Goal: Answer question/provide support: Share knowledge or assist other users

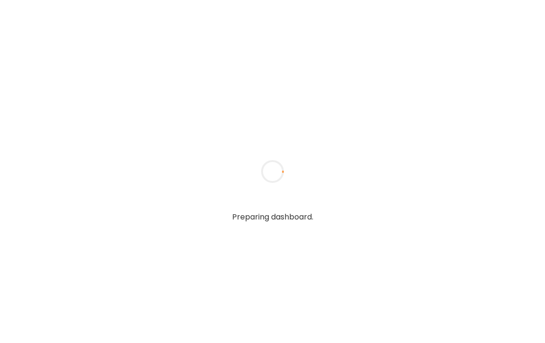
type textarea "**********"
type input "*****"
type input "**********"
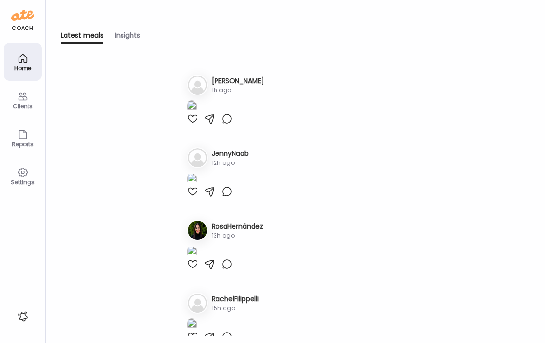
type input "**********"
click at [22, 104] on div "Clients" at bounding box center [23, 106] width 34 height 6
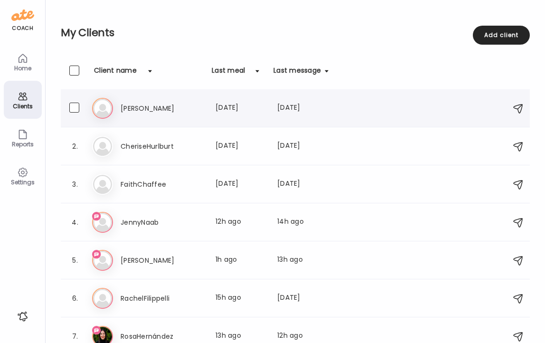
click at [128, 105] on h3 "[PERSON_NAME]" at bounding box center [163, 108] width 84 height 11
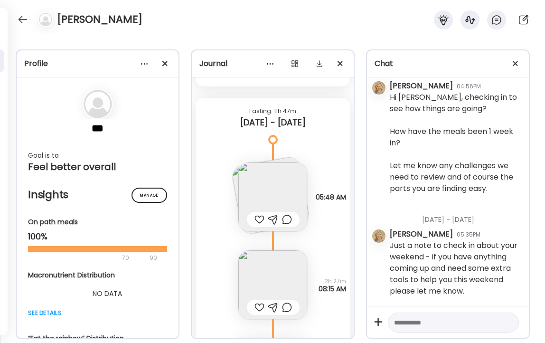
scroll to position [7387, 0]
click at [262, 200] on img at bounding box center [272, 198] width 69 height 69
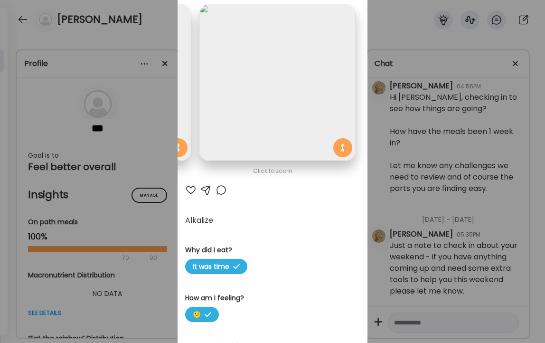
scroll to position [57, 0]
click at [191, 189] on div at bounding box center [190, 189] width 11 height 11
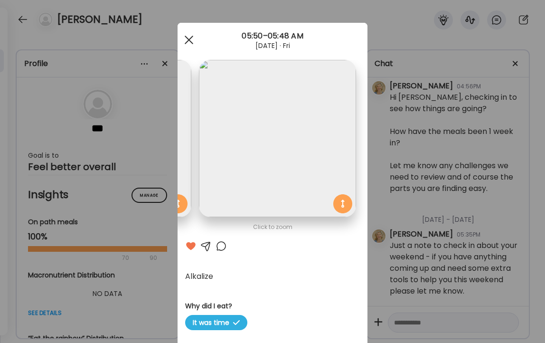
click at [189, 34] on div at bounding box center [189, 39] width 19 height 19
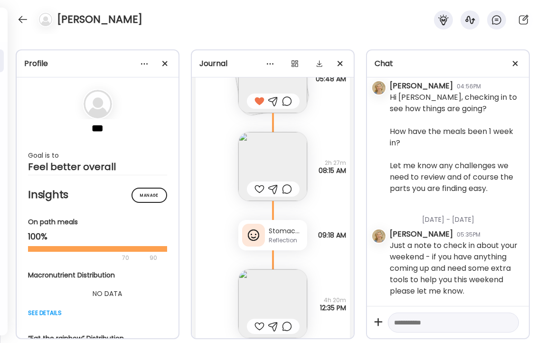
scroll to position [7515, 0]
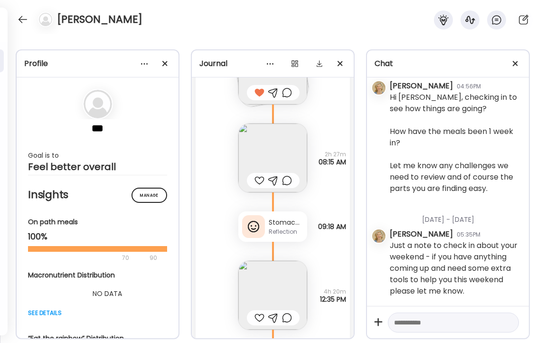
click at [275, 147] on img at bounding box center [272, 157] width 69 height 69
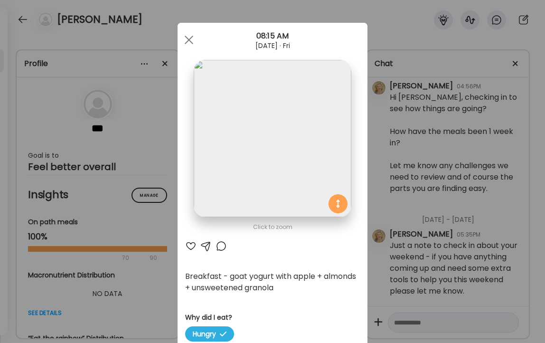
click at [189, 246] on div at bounding box center [190, 245] width 11 height 11
click at [189, 38] on div at bounding box center [189, 39] width 19 height 19
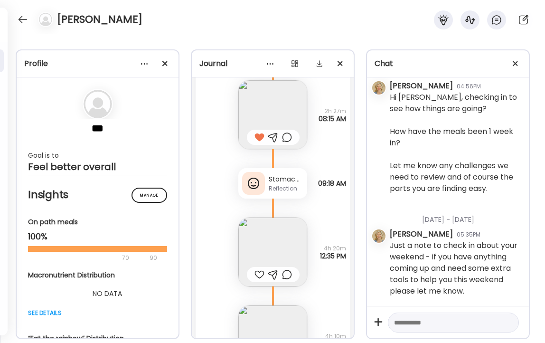
scroll to position [7563, 0]
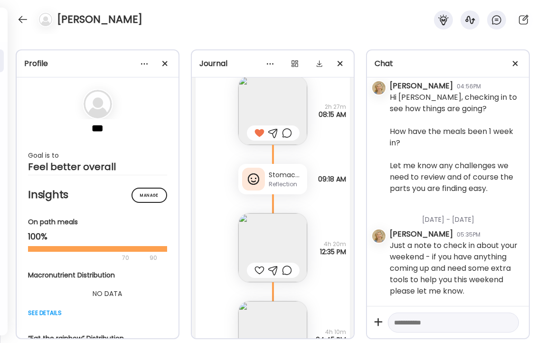
click at [281, 185] on div "Reflection" at bounding box center [286, 184] width 35 height 9
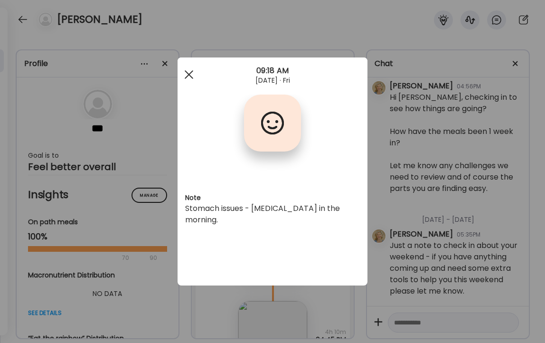
click at [188, 73] on span at bounding box center [189, 74] width 9 height 9
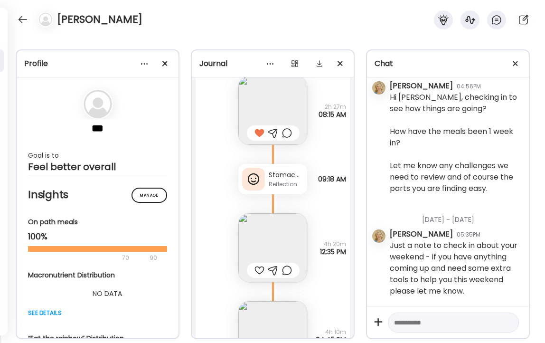
click at [278, 247] on img at bounding box center [272, 247] width 69 height 69
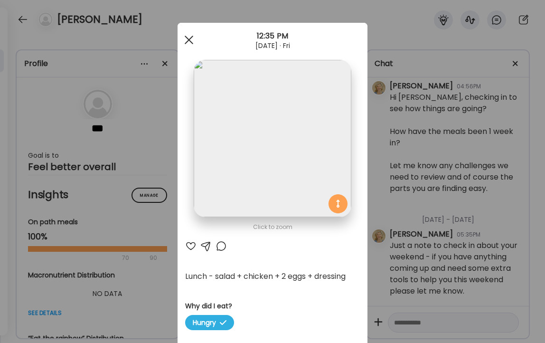
click at [189, 40] on span at bounding box center [189, 40] width 9 height 9
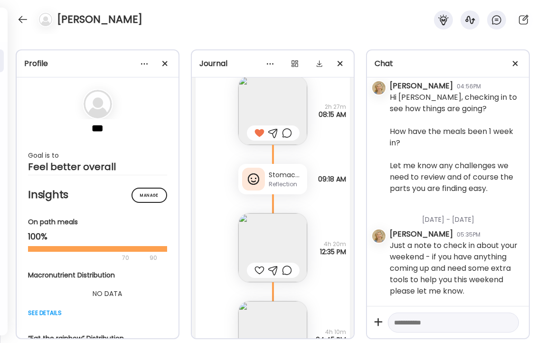
click at [450, 318] on textarea at bounding box center [445, 322] width 102 height 11
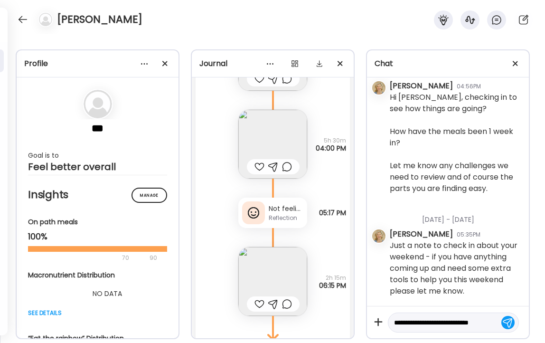
scroll to position [8141, 0]
click at [279, 220] on div "Not feeling well at all. Had [MEDICAL_DATA] all morning. I didn’t do Alkalize R…" at bounding box center [272, 211] width 69 height 30
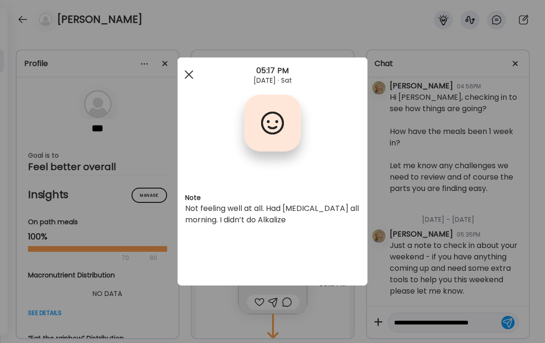
click at [186, 75] on div at bounding box center [189, 74] width 19 height 19
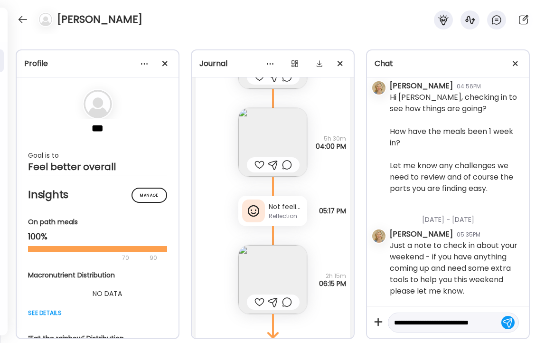
click at [491, 320] on textarea "**********" at bounding box center [445, 322] width 102 height 11
click at [464, 310] on textarea "**********" at bounding box center [445, 311] width 102 height 34
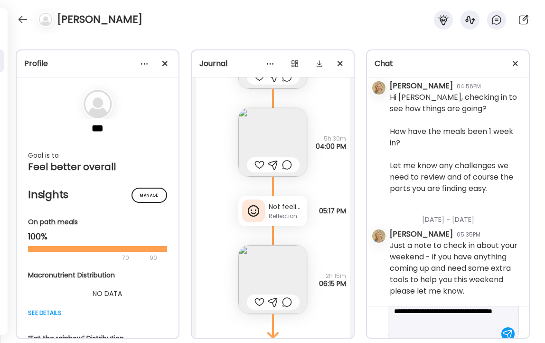
scroll to position [45, 0]
type textarea "**********"
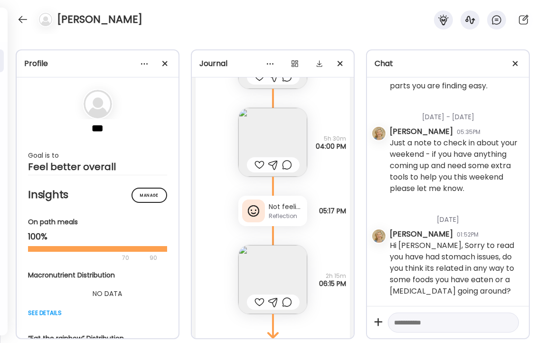
scroll to position [2934, 0]
click at [441, 328] on div at bounding box center [453, 322] width 131 height 20
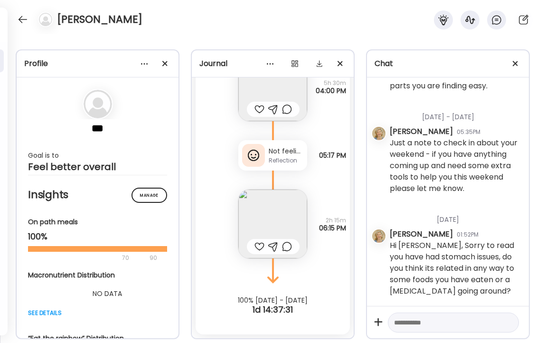
scroll to position [8195, 0]
click at [268, 217] on img at bounding box center [272, 225] width 69 height 69
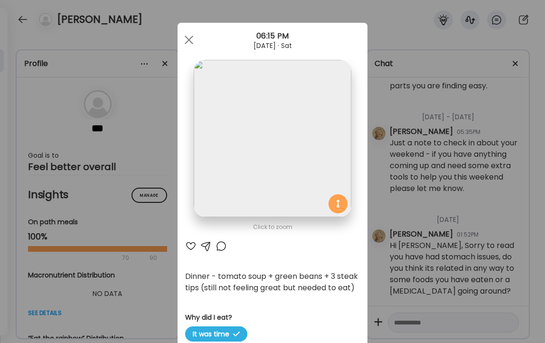
click at [189, 245] on div at bounding box center [190, 245] width 11 height 11
click at [189, 41] on div at bounding box center [189, 39] width 19 height 19
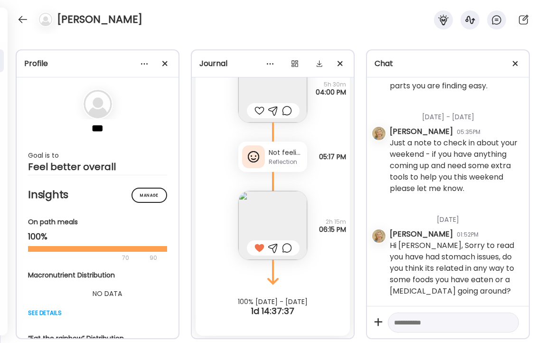
click at [413, 322] on textarea at bounding box center [445, 322] width 102 height 11
type textarea "*"
type textarea "**********"
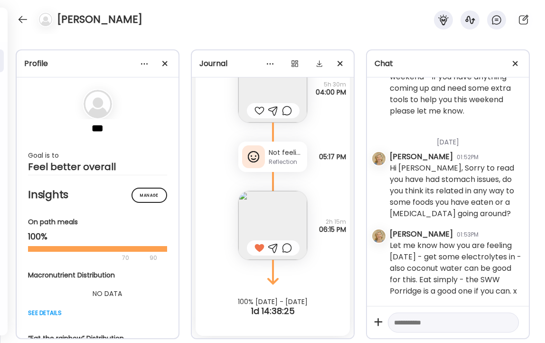
scroll to position [3023, 0]
click at [22, 17] on div at bounding box center [22, 19] width 15 height 15
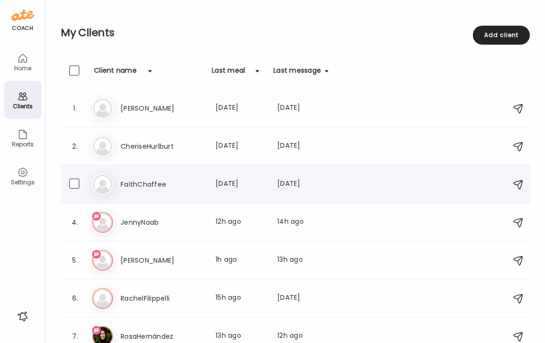
click at [144, 185] on h3 "FaithChaffee" at bounding box center [163, 184] width 84 height 11
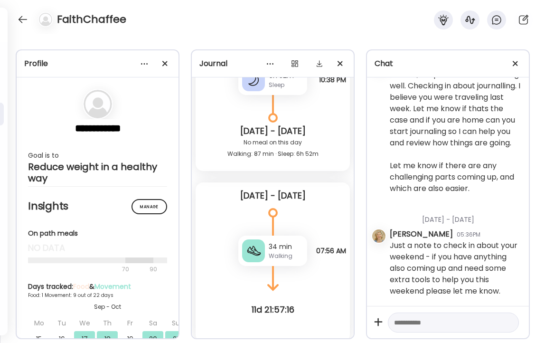
scroll to position [1675, 0]
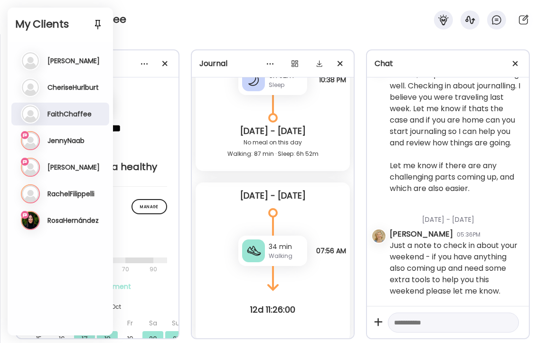
click at [64, 140] on h3 "JennyNaab" at bounding box center [65, 140] width 37 height 9
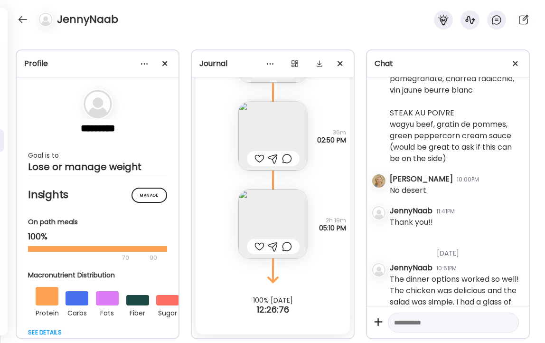
scroll to position [4993, 0]
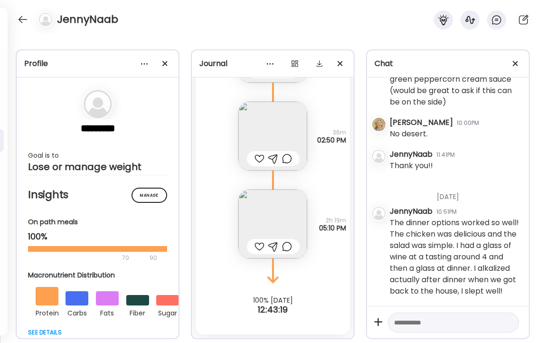
click at [450, 322] on textarea at bounding box center [445, 322] width 102 height 11
type textarea "**********"
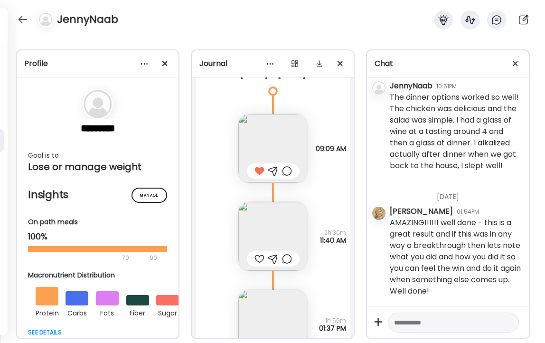
scroll to position [6070, 0]
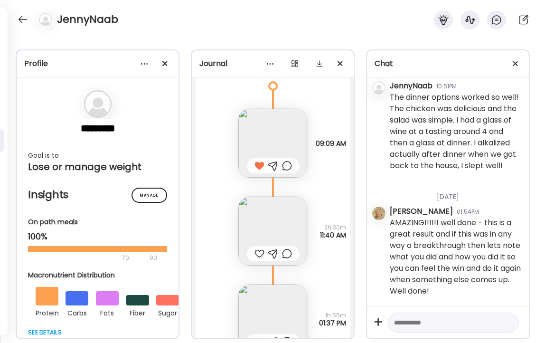
click at [282, 140] on img at bounding box center [272, 143] width 69 height 69
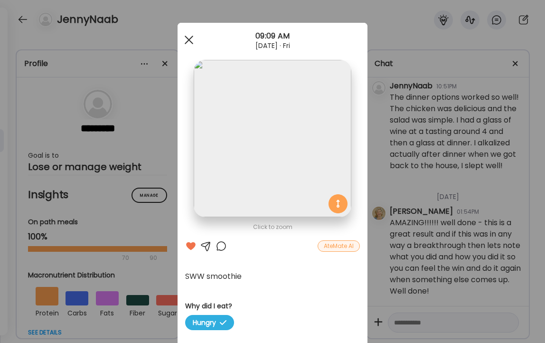
click at [187, 35] on div at bounding box center [189, 39] width 19 height 19
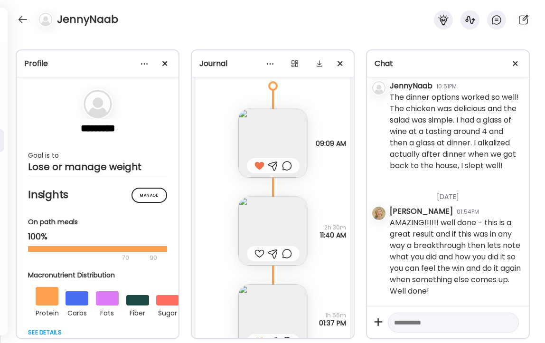
click at [274, 227] on img at bounding box center [272, 231] width 69 height 69
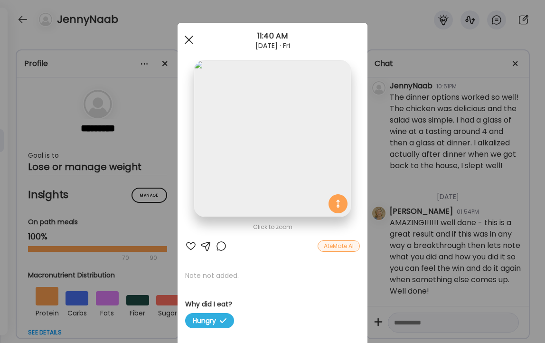
click at [188, 42] on div at bounding box center [189, 39] width 19 height 19
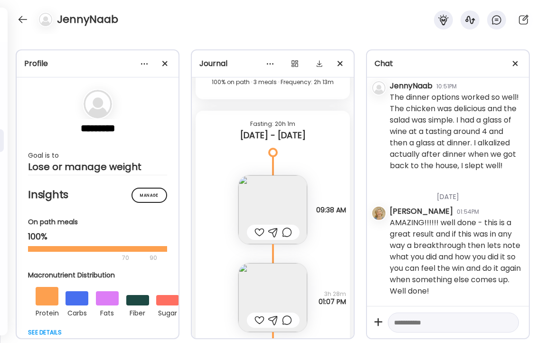
scroll to position [6391, 0]
click at [275, 189] on img at bounding box center [272, 208] width 69 height 69
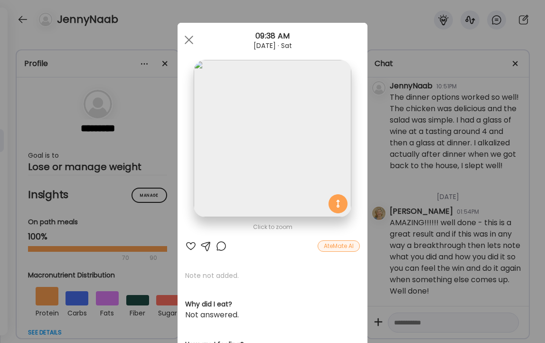
click at [191, 243] on div at bounding box center [190, 245] width 11 height 11
click at [158, 31] on div "Ate Coach Dashboard Wahoo! It’s official Take a moment to set up your Coach Pro…" at bounding box center [272, 171] width 545 height 343
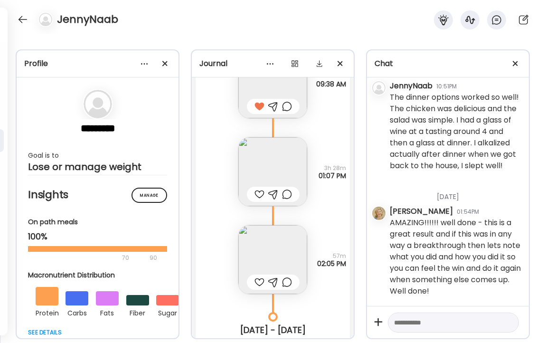
scroll to position [6522, 0]
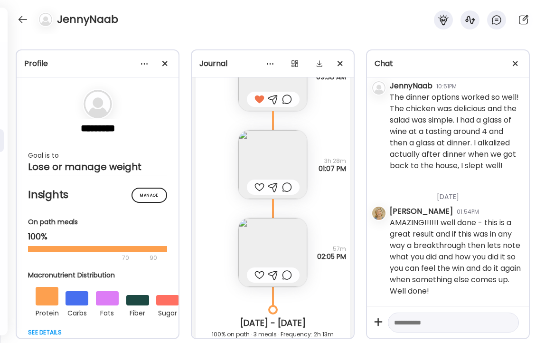
click at [279, 147] on img at bounding box center [272, 164] width 69 height 69
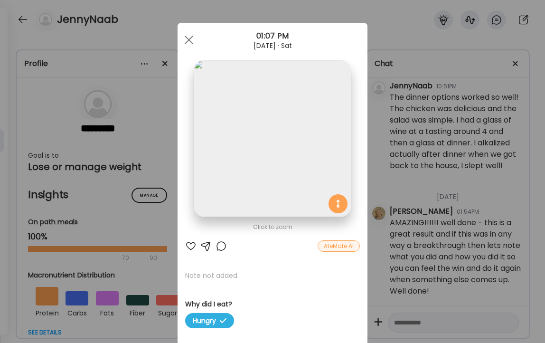
click at [189, 245] on div at bounding box center [190, 245] width 11 height 11
click at [218, 247] on div at bounding box center [221, 245] width 11 height 11
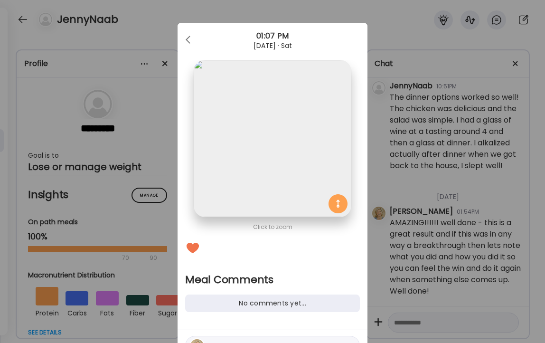
scroll to position [53, 0]
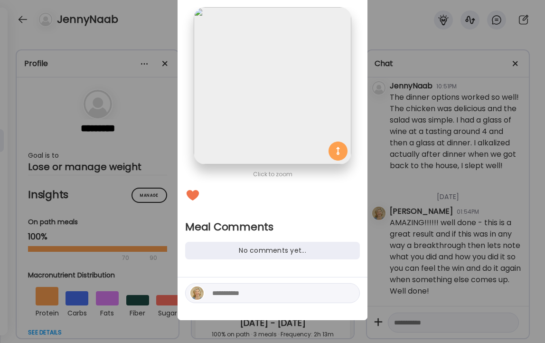
click at [263, 294] on textarea at bounding box center [276, 292] width 128 height 11
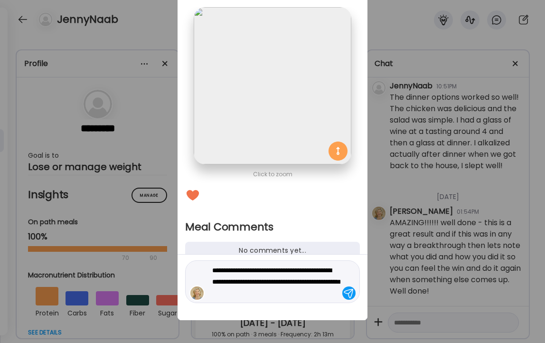
type textarea "**********"
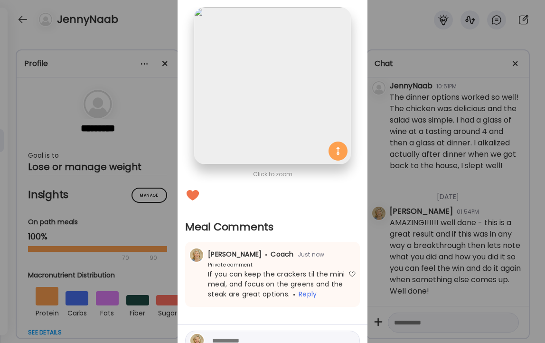
click at [166, 12] on div "Ate Coach Dashboard Wahoo! It’s official Take a moment to set up your Coach Pro…" at bounding box center [272, 171] width 545 height 343
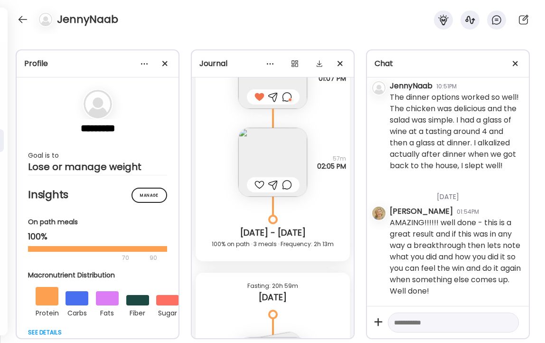
scroll to position [6628, 0]
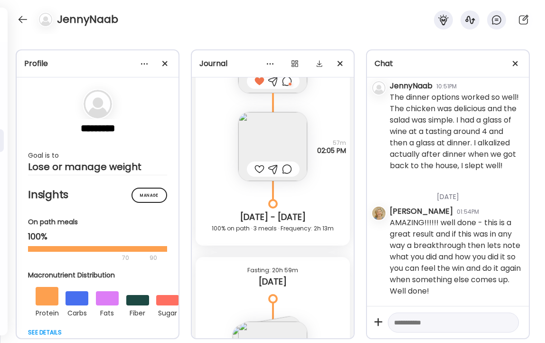
click at [275, 151] on img at bounding box center [272, 146] width 69 height 69
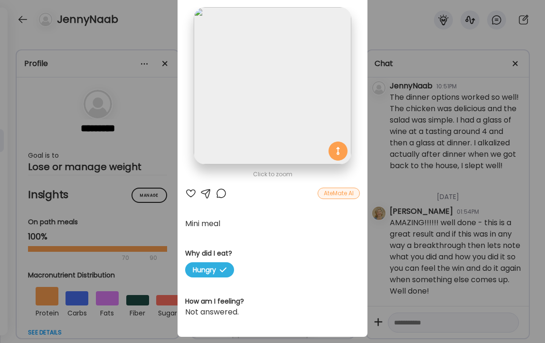
click at [190, 194] on div at bounding box center [190, 193] width 11 height 11
click at [221, 194] on div at bounding box center [221, 193] width 11 height 11
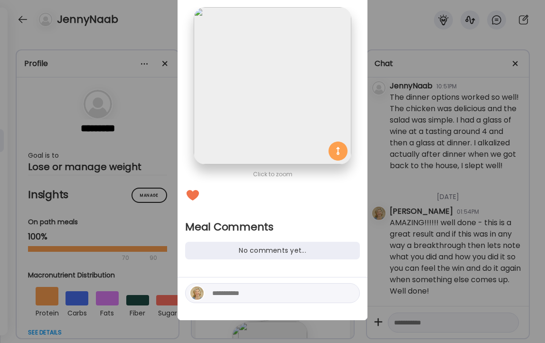
click at [257, 293] on textarea at bounding box center [276, 292] width 128 height 11
type textarea "**********"
click at [349, 291] on div at bounding box center [348, 292] width 13 height 13
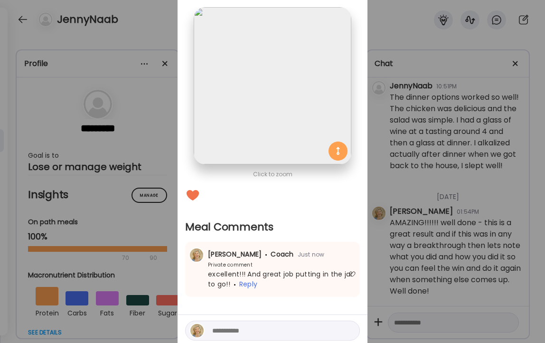
click at [147, 32] on div "Ate Coach Dashboard Wahoo! It’s official Take a moment to set up your Coach Pro…" at bounding box center [272, 171] width 545 height 343
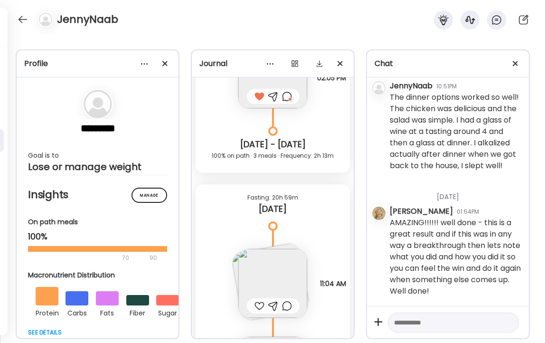
scroll to position [6752, 0]
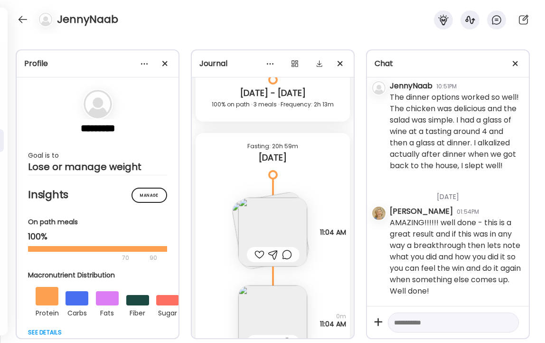
click at [275, 202] on img at bounding box center [272, 232] width 69 height 69
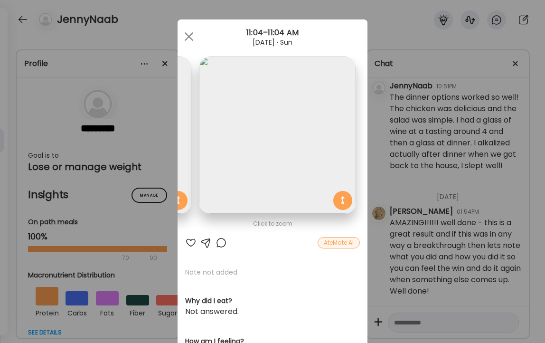
scroll to position [0, 0]
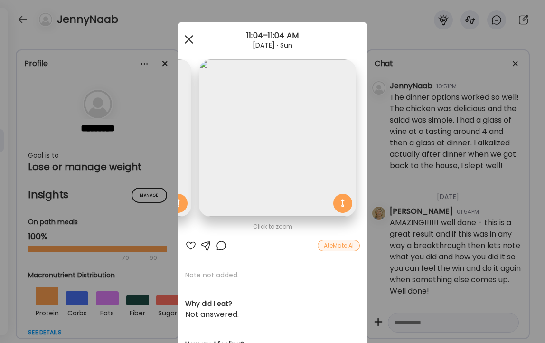
click at [191, 41] on span at bounding box center [189, 39] width 9 height 9
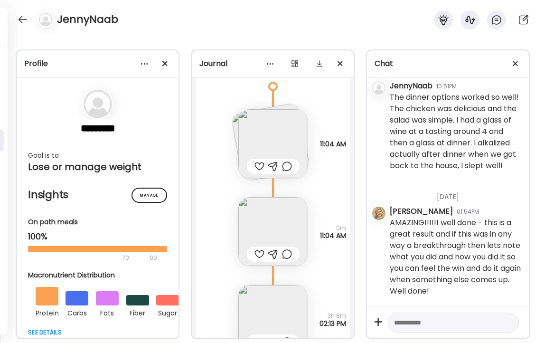
scroll to position [6841, 0]
click at [270, 216] on img at bounding box center [272, 230] width 69 height 69
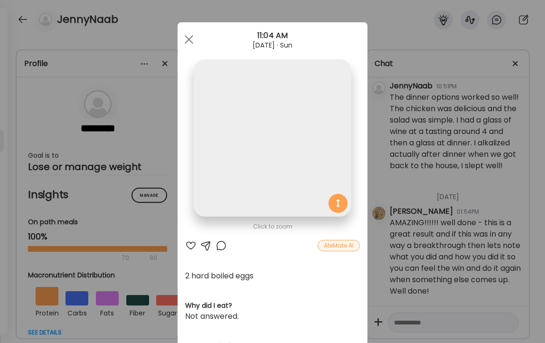
scroll to position [0, 0]
click at [189, 241] on div at bounding box center [190, 245] width 11 height 11
click at [189, 37] on span at bounding box center [189, 39] width 9 height 9
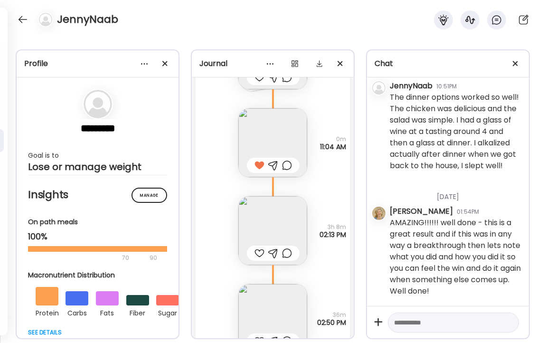
scroll to position [6929, 0]
click at [271, 226] on img at bounding box center [272, 230] width 69 height 69
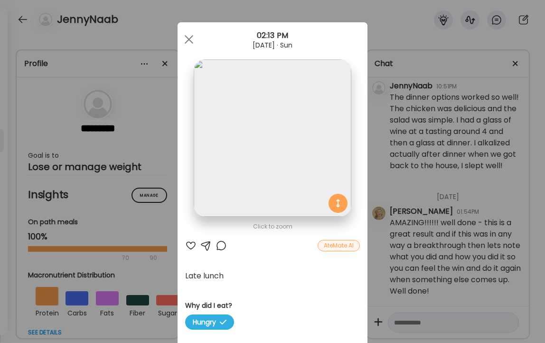
click at [190, 243] on div at bounding box center [190, 245] width 11 height 11
click at [188, 40] on span at bounding box center [189, 39] width 9 height 9
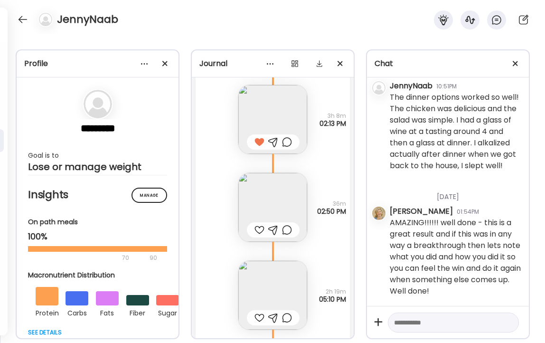
scroll to position [7041, 0]
click at [259, 230] on div at bounding box center [260, 229] width 10 height 11
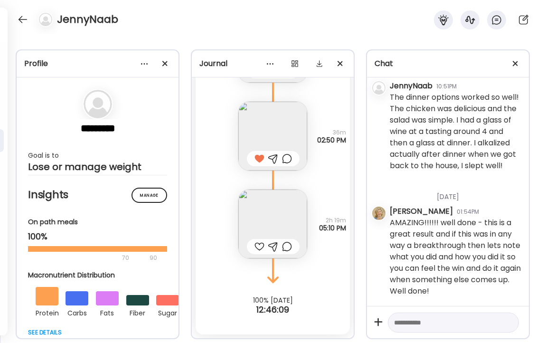
click at [260, 225] on img at bounding box center [272, 223] width 69 height 69
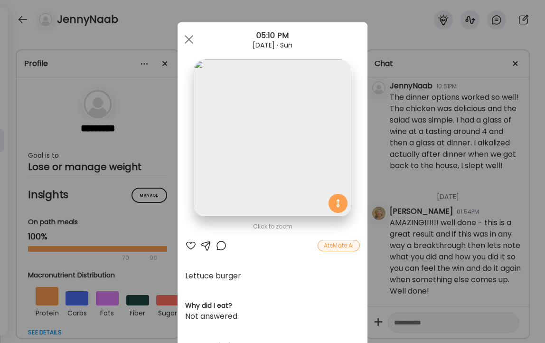
click at [191, 245] on div at bounding box center [190, 245] width 11 height 11
click at [190, 42] on div at bounding box center [189, 39] width 19 height 19
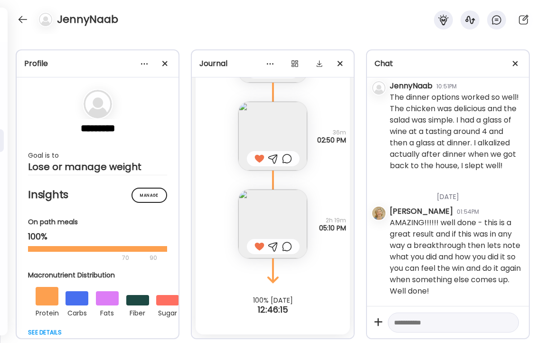
click at [423, 324] on textarea at bounding box center [445, 322] width 102 height 11
type textarea "**********"
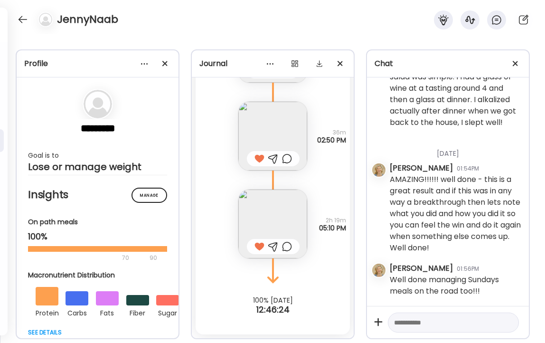
scroll to position [5162, 0]
click at [21, 19] on div at bounding box center [22, 19] width 15 height 15
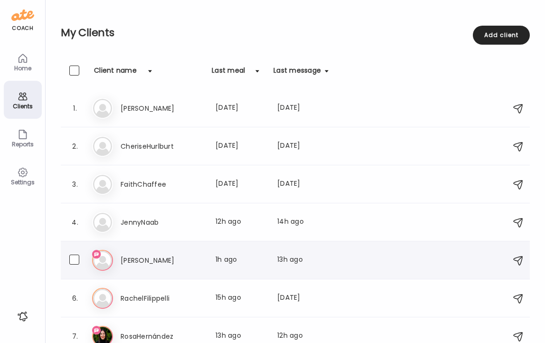
click at [139, 260] on h3 "[PERSON_NAME]" at bounding box center [163, 260] width 84 height 11
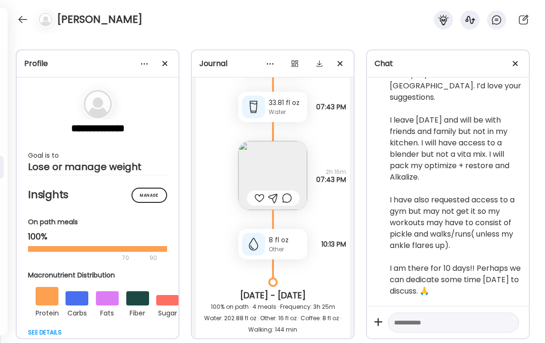
scroll to position [18836, 0]
click at [282, 157] on img at bounding box center [272, 174] width 69 height 69
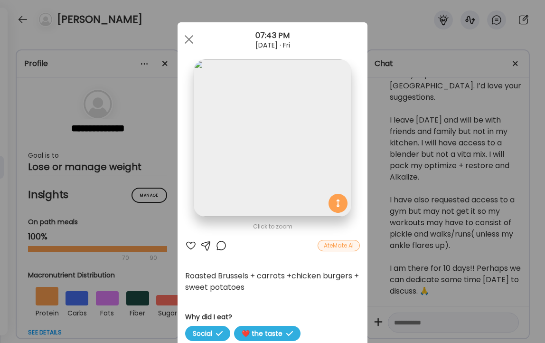
click at [190, 246] on div at bounding box center [190, 245] width 11 height 11
click at [188, 38] on div at bounding box center [189, 39] width 19 height 19
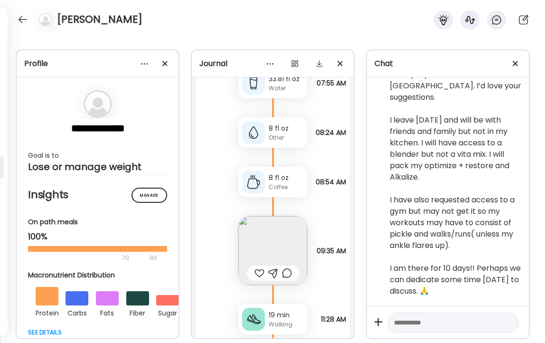
scroll to position [19191, 0]
click at [275, 241] on img at bounding box center [272, 250] width 69 height 69
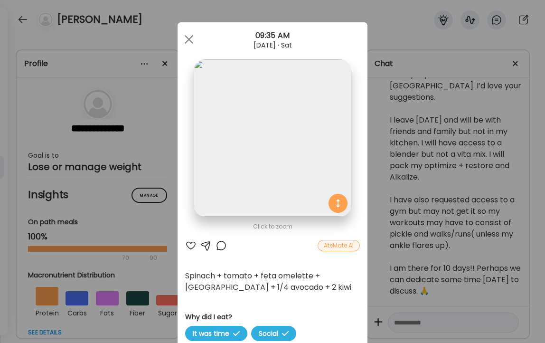
click at [192, 244] on div at bounding box center [190, 245] width 11 height 11
click at [221, 245] on div at bounding box center [221, 245] width 11 height 11
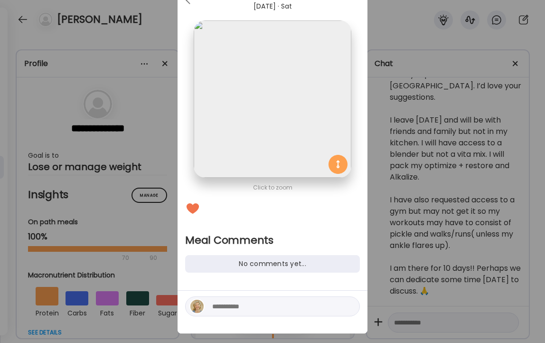
scroll to position [53, 0]
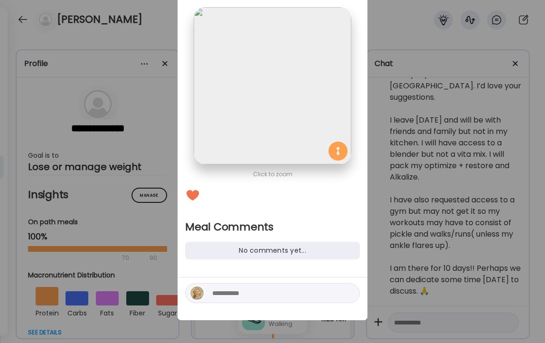
click at [243, 294] on textarea at bounding box center [276, 292] width 128 height 11
type textarea "**********"
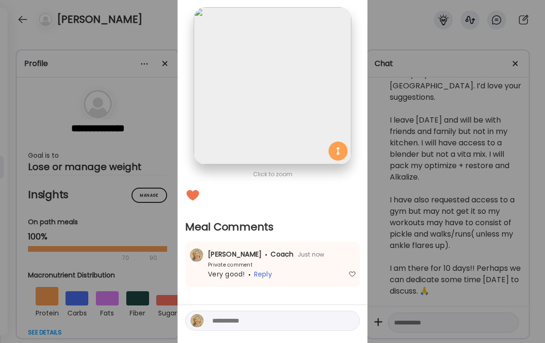
click at [155, 9] on div "Ate Coach Dashboard Wahoo! It’s official Take a moment to set up your Coach Pro…" at bounding box center [272, 171] width 545 height 343
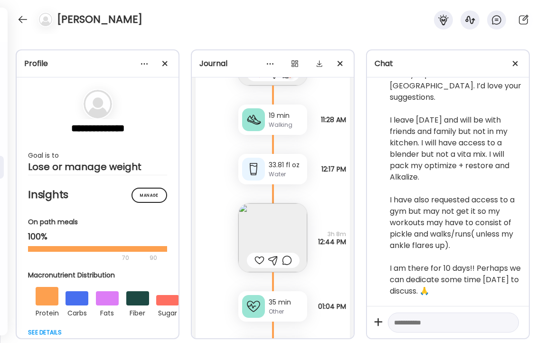
scroll to position [19415, 0]
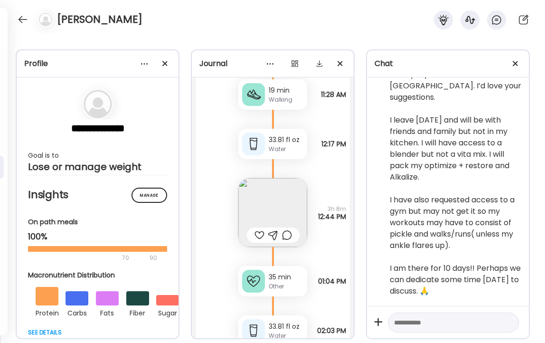
click at [283, 195] on img at bounding box center [272, 212] width 69 height 69
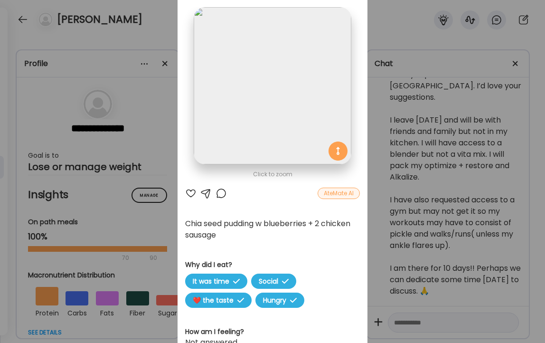
click at [191, 192] on div at bounding box center [190, 193] width 11 height 11
click at [165, 35] on div "Ate Coach Dashboard Wahoo! It’s official Take a moment to set up your Coach Pro…" at bounding box center [272, 171] width 545 height 343
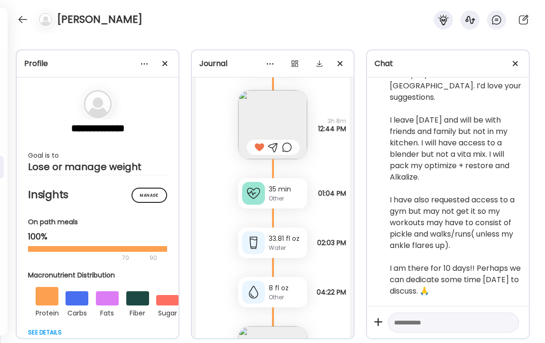
scroll to position [19505, 0]
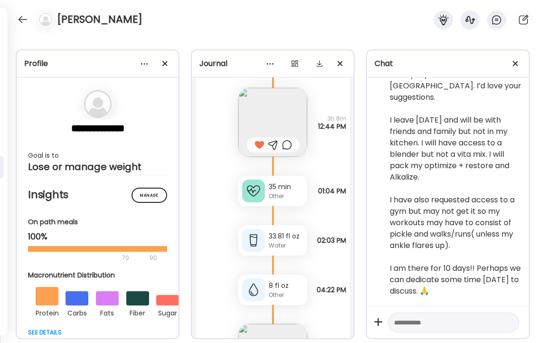
click at [283, 193] on div "Other" at bounding box center [286, 196] width 35 height 9
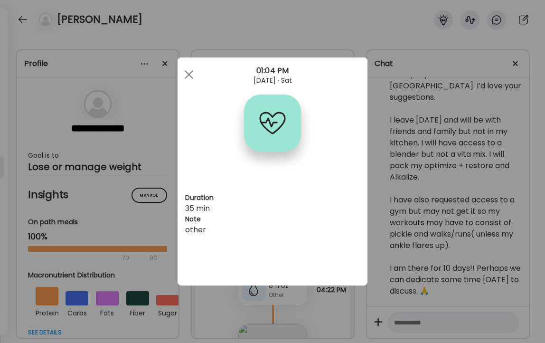
scroll to position [0, 0]
click at [164, 28] on div "Ate Coach Dashboard Wahoo! It’s official Take a moment to set up your Coach Pro…" at bounding box center [272, 171] width 545 height 343
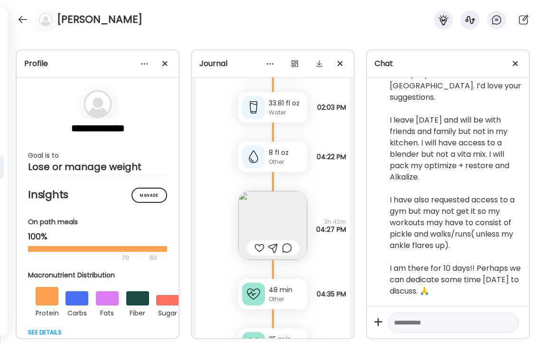
scroll to position [19639, 0]
click at [251, 208] on img at bounding box center [272, 223] width 69 height 69
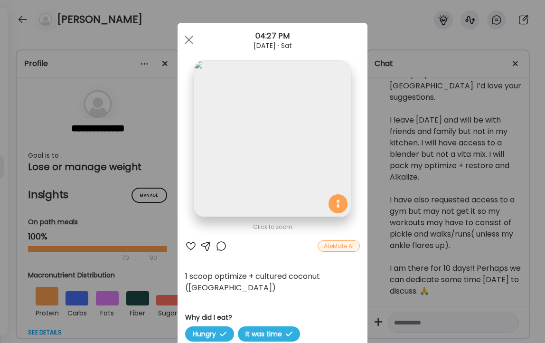
click at [190, 243] on div at bounding box center [190, 245] width 11 height 11
click at [190, 38] on span at bounding box center [189, 40] width 9 height 9
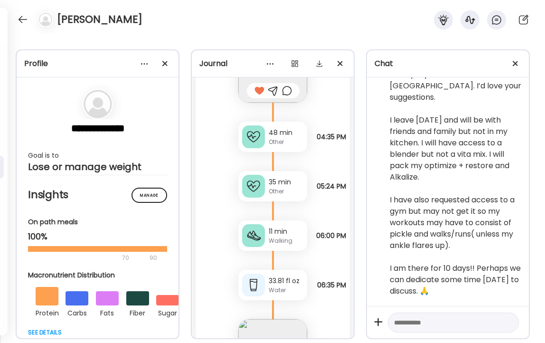
scroll to position [19809, 0]
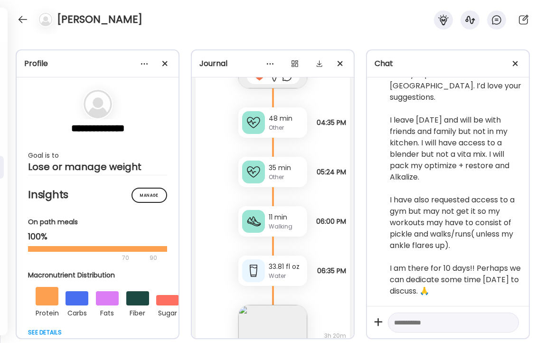
click at [269, 122] on div "48 min" at bounding box center [286, 118] width 35 height 10
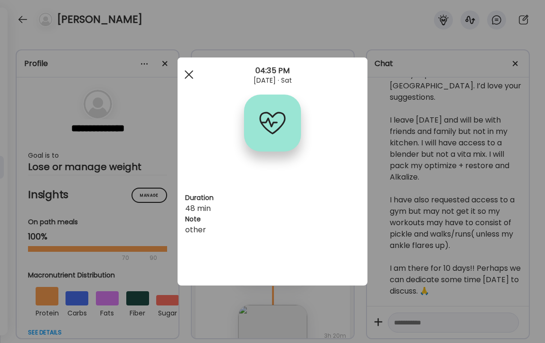
click at [189, 74] on span at bounding box center [189, 74] width 9 height 9
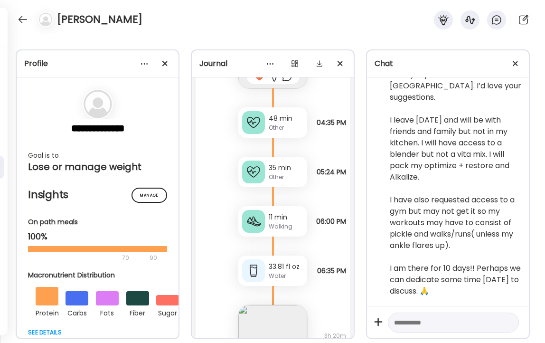
click at [275, 177] on div "Other" at bounding box center [286, 177] width 35 height 9
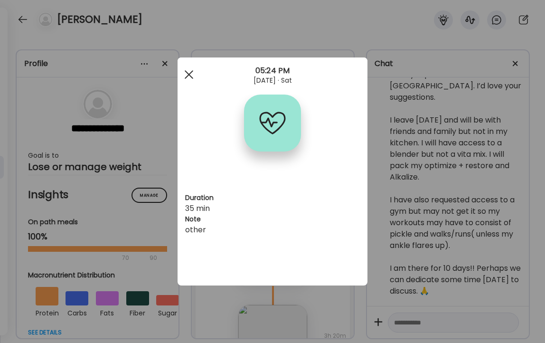
click at [187, 70] on div at bounding box center [189, 74] width 19 height 19
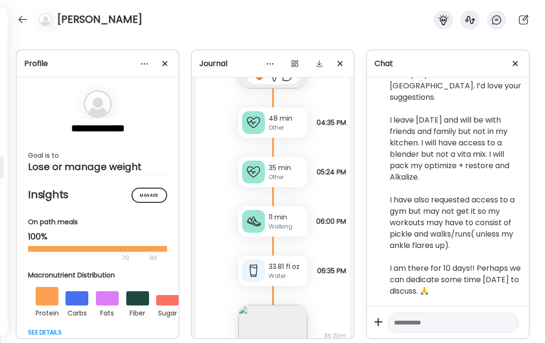
click at [278, 229] on div "Walking" at bounding box center [286, 226] width 35 height 9
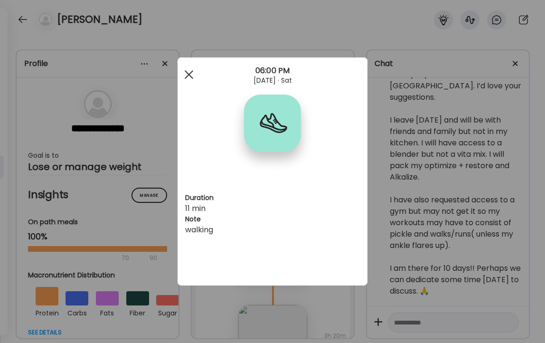
click at [188, 76] on span at bounding box center [189, 74] width 9 height 9
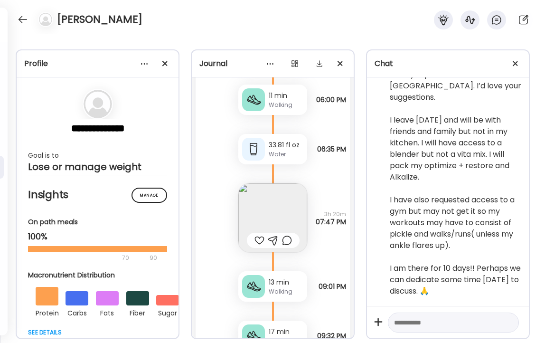
scroll to position [19932, 0]
click at [279, 209] on img at bounding box center [272, 216] width 69 height 69
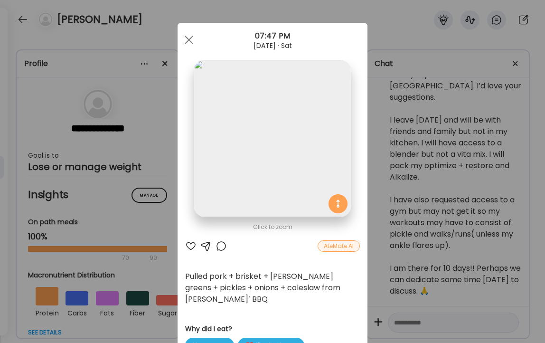
click at [191, 245] on div at bounding box center [190, 245] width 11 height 11
click at [157, 39] on div "Ate Coach Dashboard Wahoo! It’s official Take a moment to set up your Coach Pro…" at bounding box center [272, 171] width 545 height 343
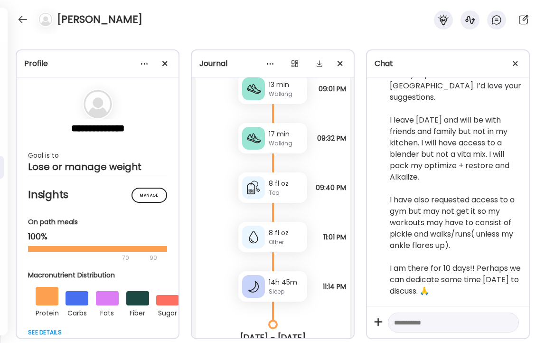
scroll to position [20131, 0]
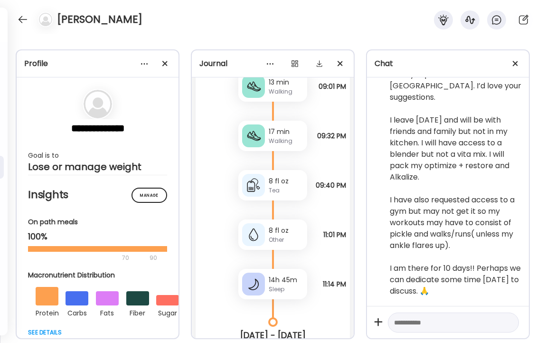
click at [287, 134] on div "17 min" at bounding box center [286, 132] width 35 height 10
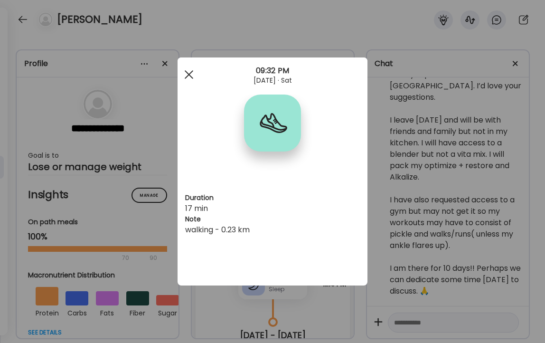
click at [187, 73] on span at bounding box center [189, 74] width 9 height 9
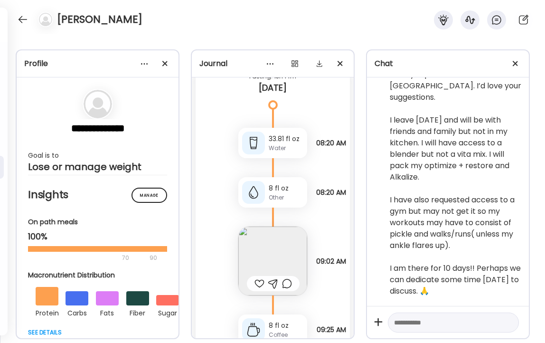
scroll to position [20478, 0]
click at [271, 251] on img at bounding box center [272, 260] width 69 height 69
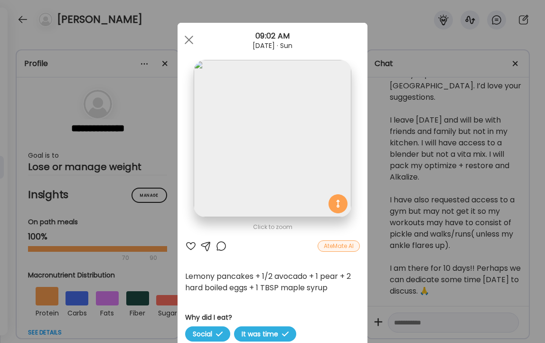
click at [191, 245] on div at bounding box center [190, 245] width 11 height 11
click at [189, 45] on div at bounding box center [189, 39] width 19 height 19
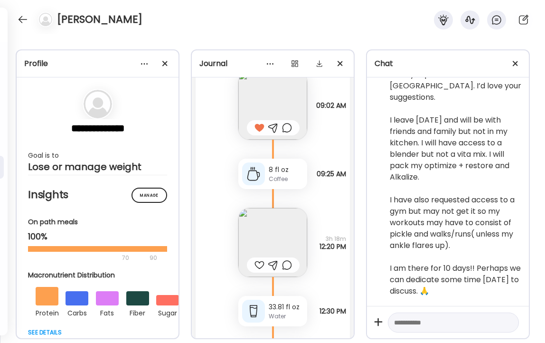
scroll to position [20636, 0]
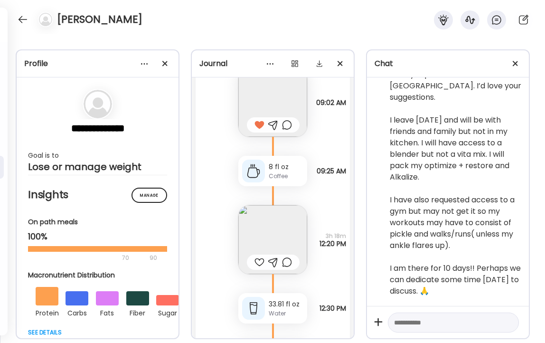
click at [268, 226] on img at bounding box center [272, 239] width 69 height 69
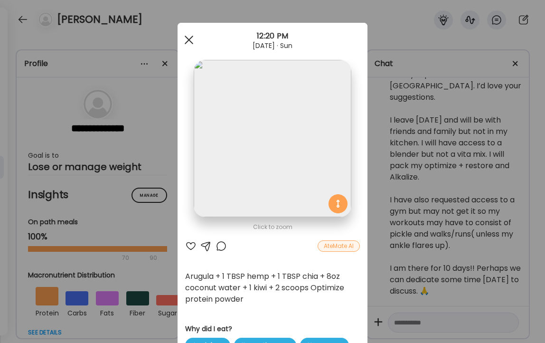
click at [190, 38] on span at bounding box center [189, 40] width 9 height 9
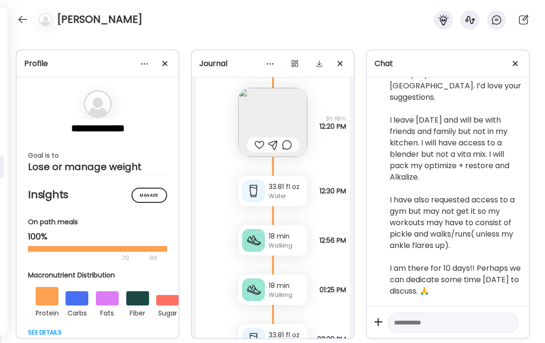
scroll to position [20752, 0]
click at [258, 146] on div at bounding box center [260, 145] width 10 height 11
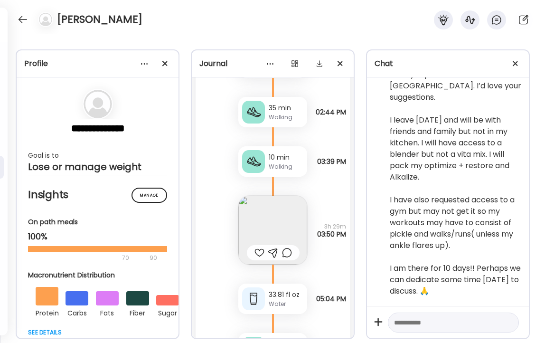
scroll to position [21030, 0]
click at [256, 253] on div at bounding box center [260, 251] width 10 height 11
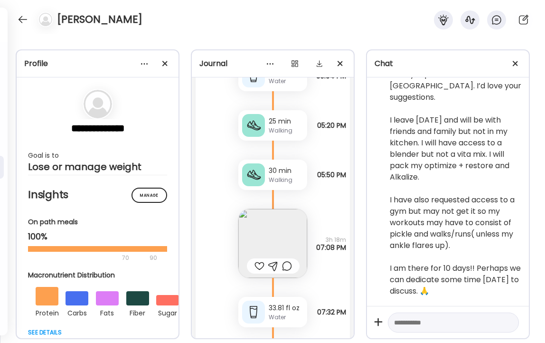
scroll to position [21255, 0]
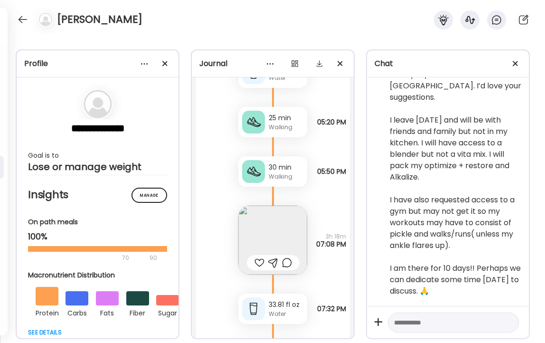
click at [266, 231] on img at bounding box center [272, 240] width 69 height 69
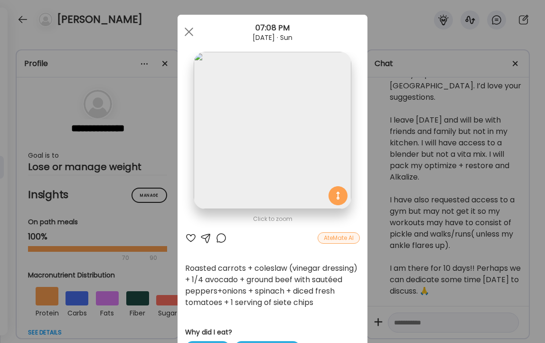
scroll to position [6, 0]
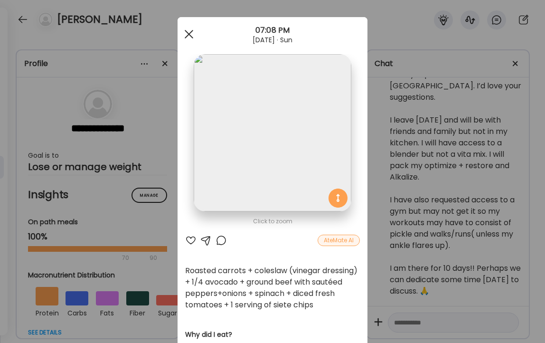
click at [189, 33] on span at bounding box center [189, 34] width 9 height 9
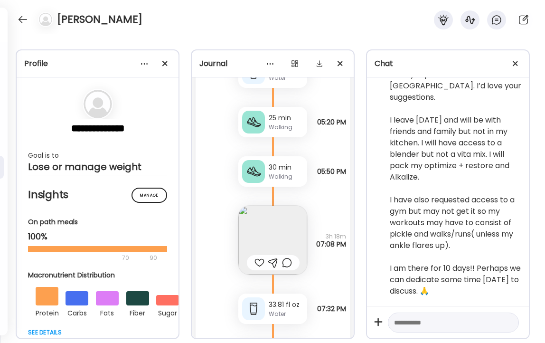
click at [259, 263] on div at bounding box center [260, 262] width 10 height 11
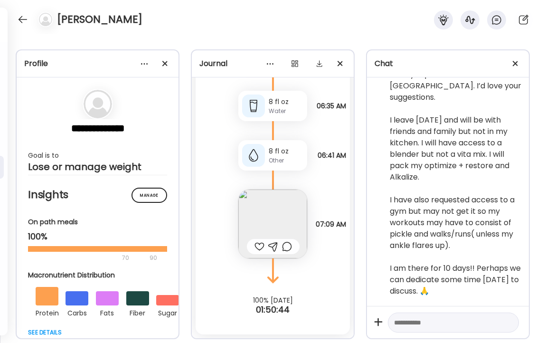
scroll to position [25816, 0]
click at [444, 323] on textarea at bounding box center [445, 322] width 102 height 11
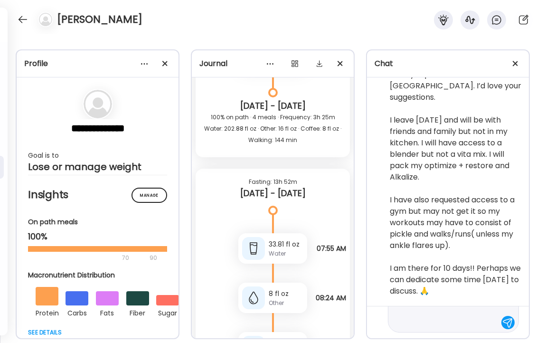
scroll to position [148, 0]
type textarea "**********"
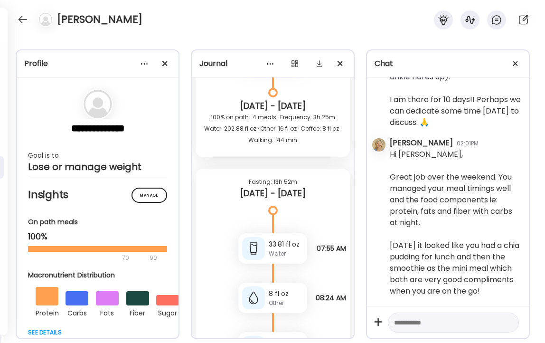
scroll to position [25996, 0]
click at [431, 327] on textarea at bounding box center [445, 322] width 102 height 11
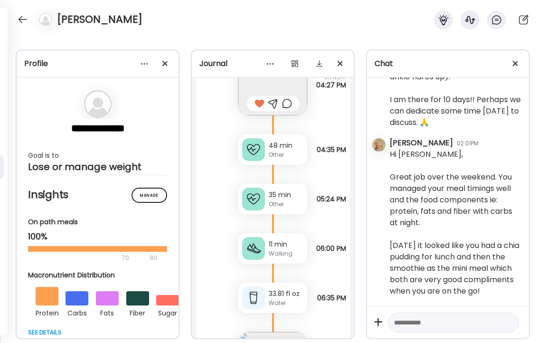
scroll to position [19784, 0]
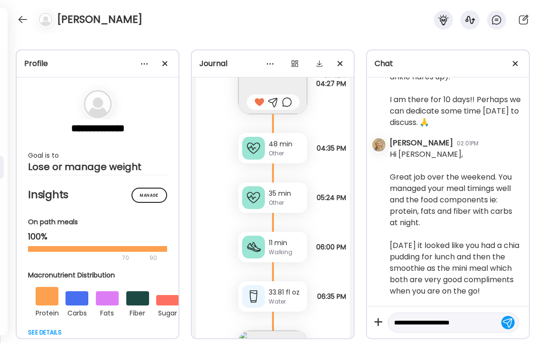
type textarea "**********"
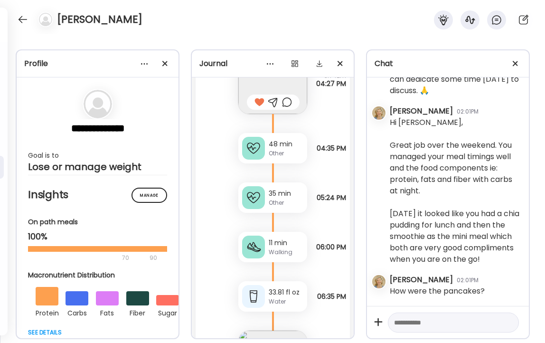
scroll to position [26028, 0]
click at [404, 321] on textarea at bounding box center [445, 322] width 102 height 11
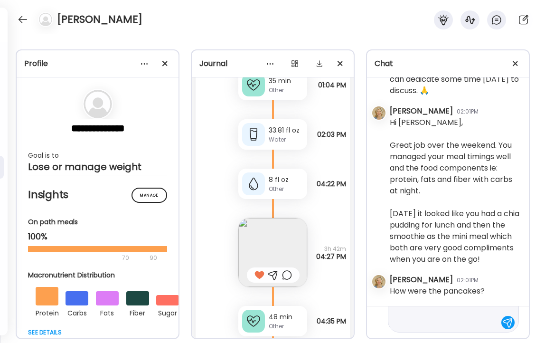
scroll to position [113, 0]
type textarea "**********"
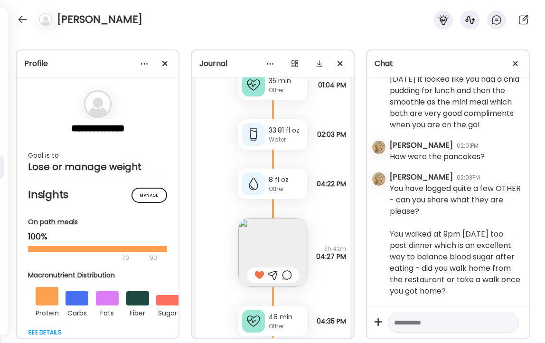
scroll to position [26163, 0]
click at [448, 321] on textarea at bounding box center [445, 322] width 102 height 11
type textarea "**********"
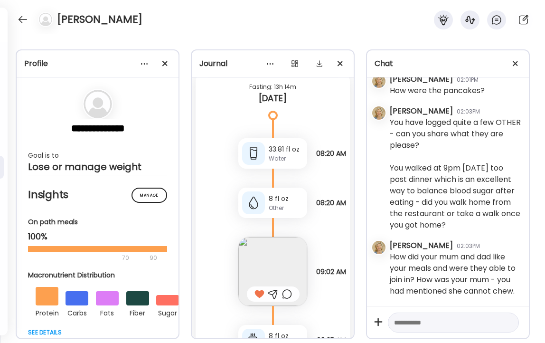
scroll to position [20468, 0]
click at [410, 321] on textarea at bounding box center [445, 322] width 102 height 11
click at [472, 310] on textarea "**********" at bounding box center [445, 265] width 102 height 125
click at [459, 322] on textarea "**********" at bounding box center [445, 265] width 102 height 125
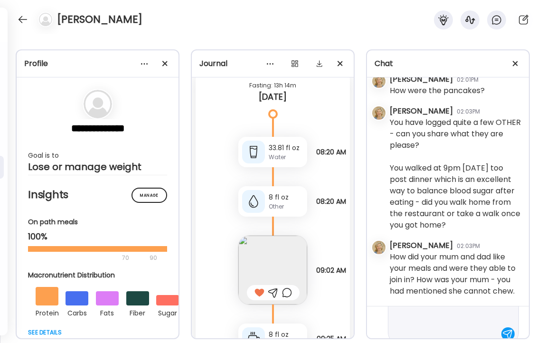
scroll to position [353, 0]
type textarea "**********"
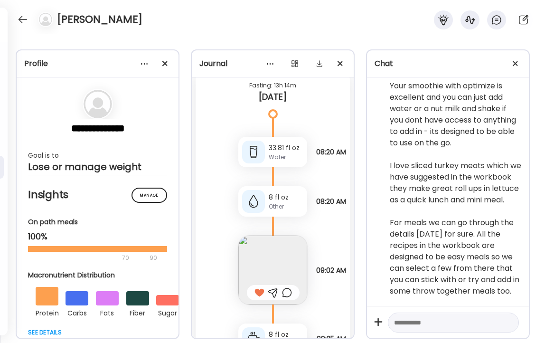
scroll to position [26557, 0]
click at [425, 321] on textarea at bounding box center [445, 322] width 102 height 11
click at [395, 310] on textarea "**********" at bounding box center [445, 311] width 102 height 80
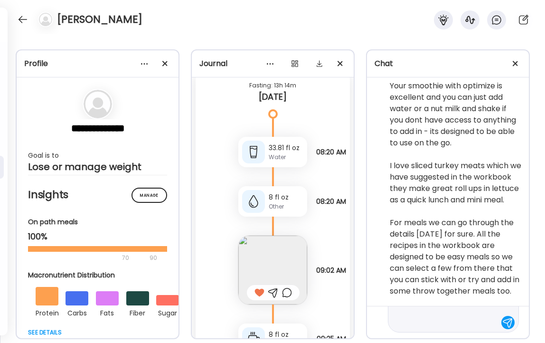
click at [447, 322] on textarea "**********" at bounding box center [445, 288] width 102 height 80
drag, startPoint x: 395, startPoint y: 316, endPoint x: 447, endPoint y: 329, distance: 53.9
click at [447, 329] on textarea "**********" at bounding box center [445, 345] width 102 height 68
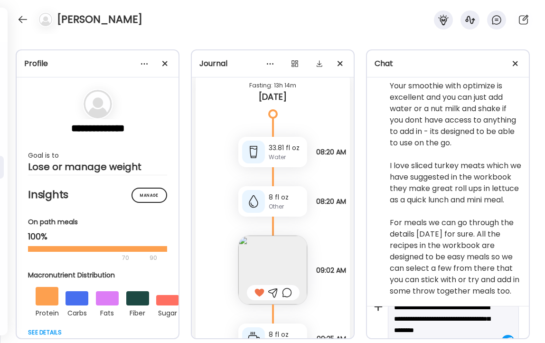
scroll to position [20, 0]
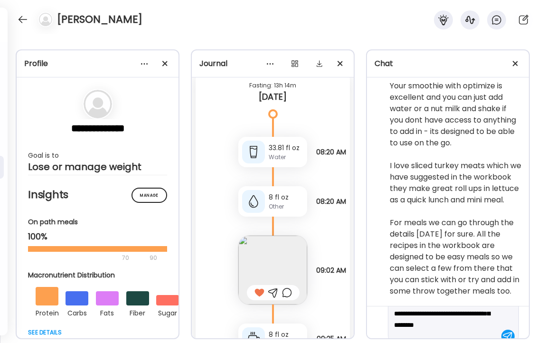
click at [447, 323] on textarea "**********" at bounding box center [445, 319] width 102 height 46
click at [481, 324] on textarea "**********" at bounding box center [445, 319] width 102 height 46
type textarea "**********"
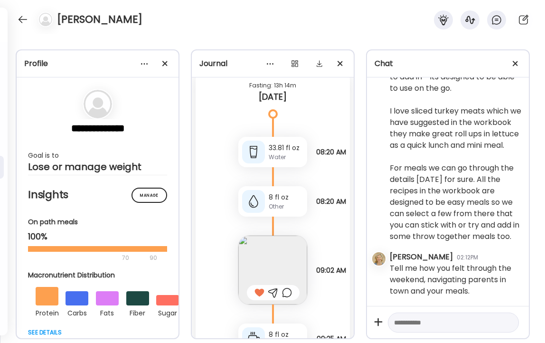
scroll to position [26612, 0]
click at [440, 325] on textarea at bounding box center [445, 322] width 102 height 11
type textarea "**********"
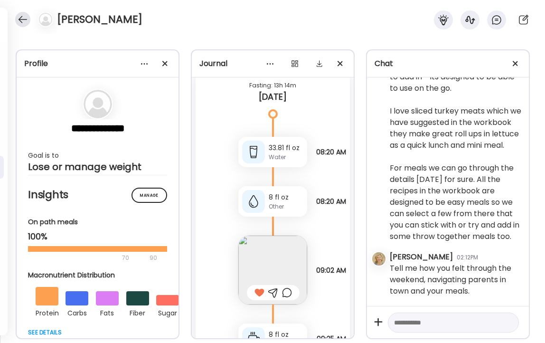
click at [20, 20] on div at bounding box center [22, 19] width 15 height 15
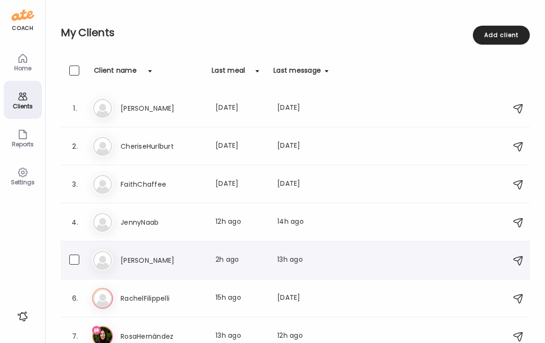
scroll to position [11, 0]
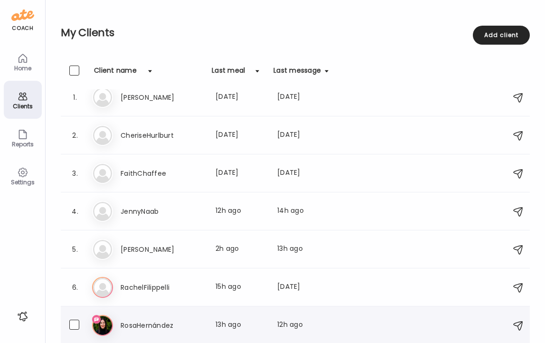
click at [145, 321] on h3 "RosaHernández" at bounding box center [163, 325] width 84 height 11
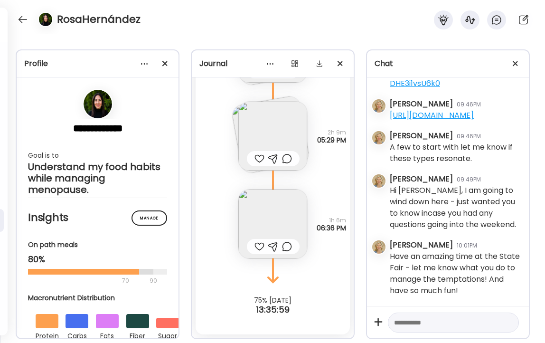
scroll to position [9810, 0]
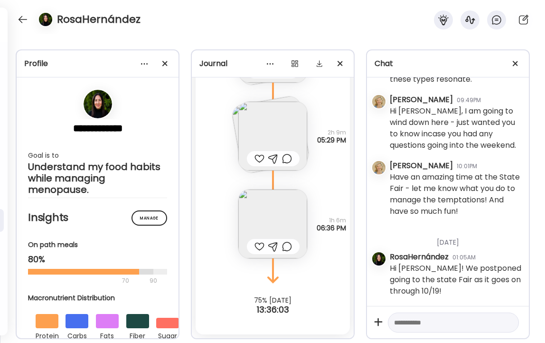
click at [451, 324] on textarea at bounding box center [445, 322] width 102 height 11
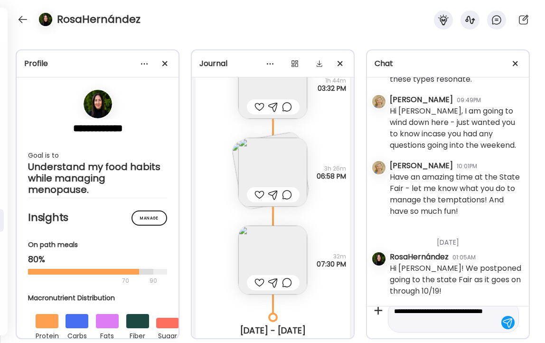
scroll to position [13004, 0]
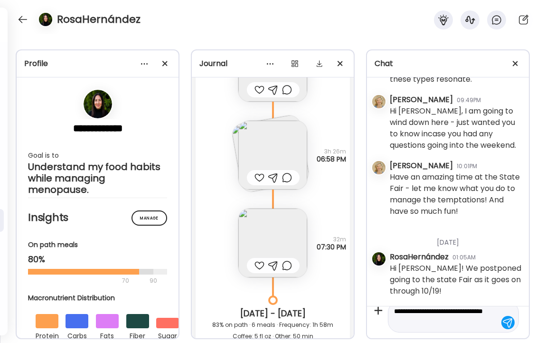
click at [284, 166] on img at bounding box center [272, 155] width 69 height 69
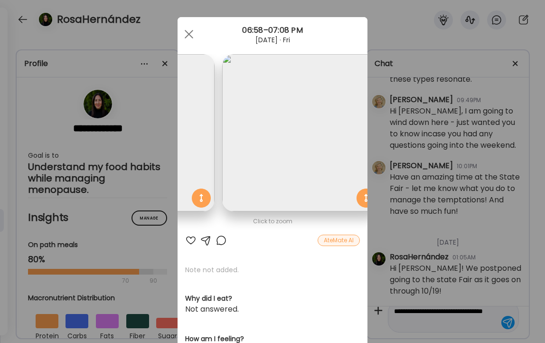
scroll to position [0, 155]
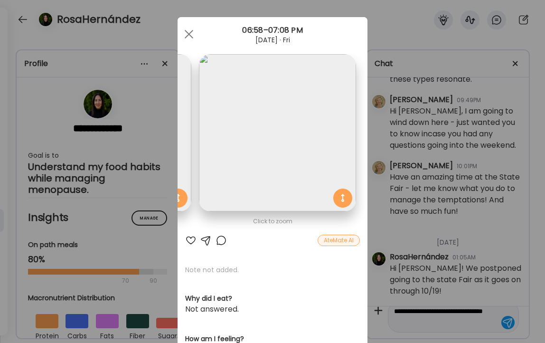
type textarea "**********"
click at [191, 240] on div at bounding box center [190, 240] width 11 height 11
click at [189, 33] on span at bounding box center [189, 34] width 9 height 9
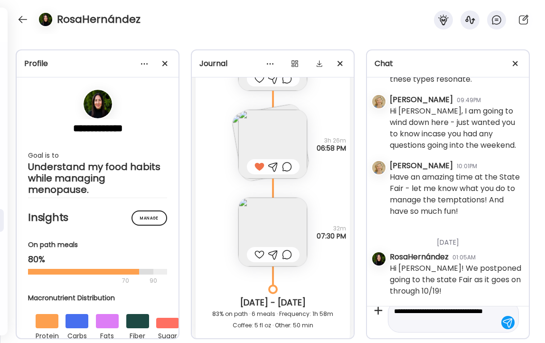
scroll to position [13016, 0]
click at [279, 242] on img at bounding box center [272, 230] width 69 height 69
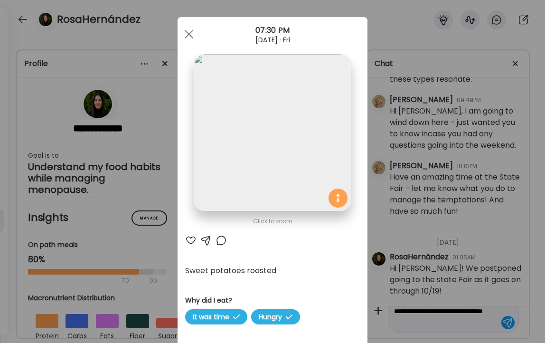
click at [191, 240] on div at bounding box center [190, 240] width 11 height 11
click at [186, 36] on span at bounding box center [189, 34] width 9 height 9
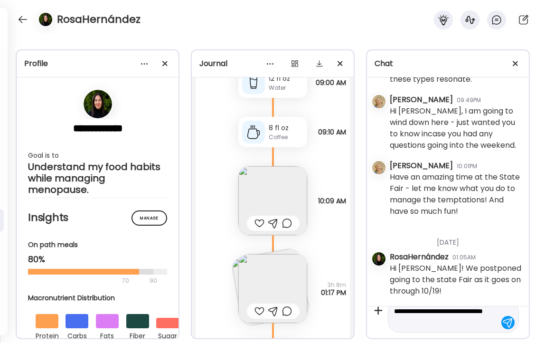
scroll to position [13465, 0]
click at [259, 220] on div at bounding box center [260, 222] width 10 height 11
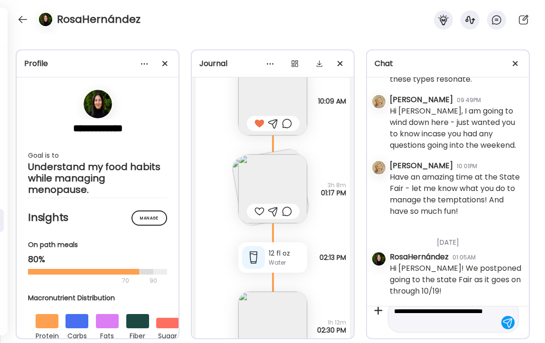
scroll to position [13565, 0]
click at [268, 185] on img at bounding box center [272, 188] width 69 height 69
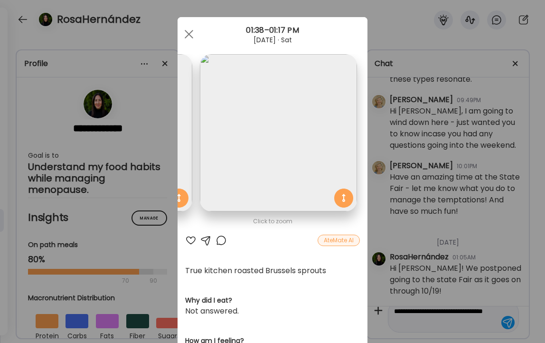
scroll to position [0, 155]
click at [189, 239] on div at bounding box center [190, 240] width 11 height 11
click at [220, 240] on div at bounding box center [221, 240] width 11 height 11
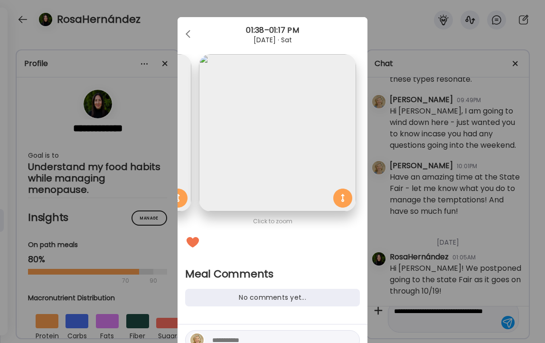
scroll to position [53, 0]
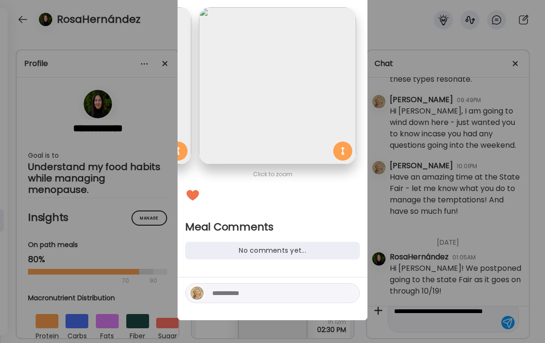
click at [253, 292] on textarea at bounding box center [276, 292] width 128 height 11
type textarea "**********"
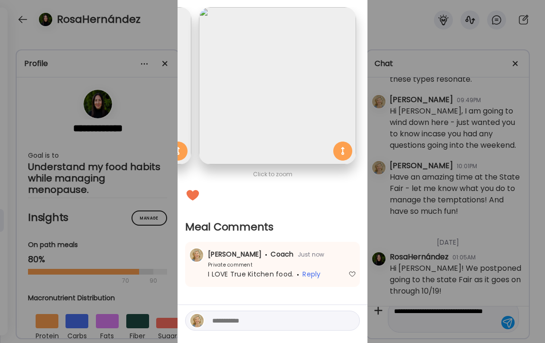
click at [147, 20] on div "Ate Coach Dashboard Wahoo! It’s official Take a moment to set up your Coach Pro…" at bounding box center [272, 171] width 545 height 343
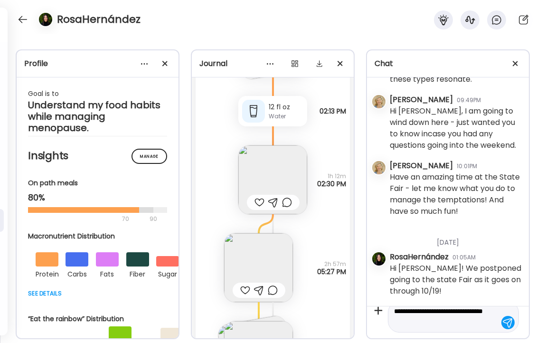
scroll to position [13712, 0]
click at [275, 173] on img at bounding box center [272, 178] width 69 height 69
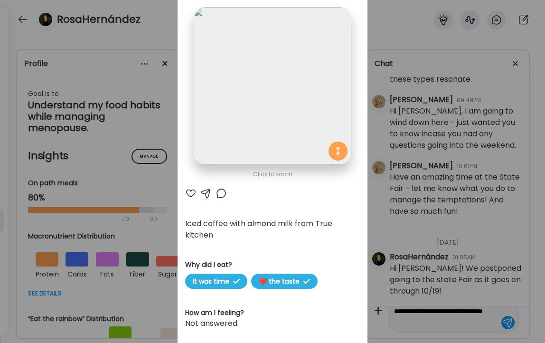
click at [192, 192] on div at bounding box center [190, 193] width 11 height 11
click at [166, 27] on div "Ate Coach Dashboard Wahoo! It’s official Take a moment to set up your Coach Pro…" at bounding box center [272, 171] width 545 height 343
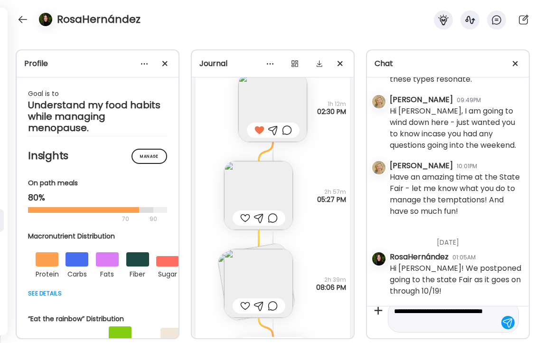
scroll to position [13785, 0]
click at [262, 199] on img at bounding box center [258, 193] width 69 height 69
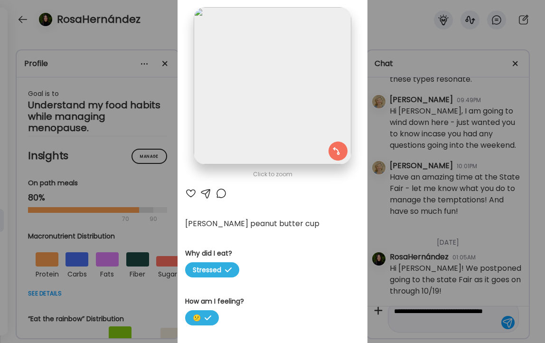
click at [162, 31] on div "Ate Coach Dashboard Wahoo! It’s official Take a moment to set up your Coach Pro…" at bounding box center [272, 171] width 545 height 343
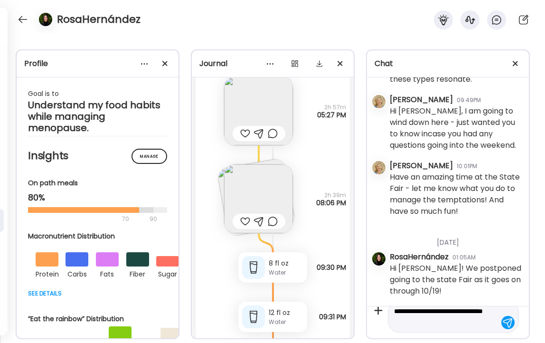
scroll to position [13868, 0]
click at [260, 196] on img at bounding box center [258, 197] width 69 height 69
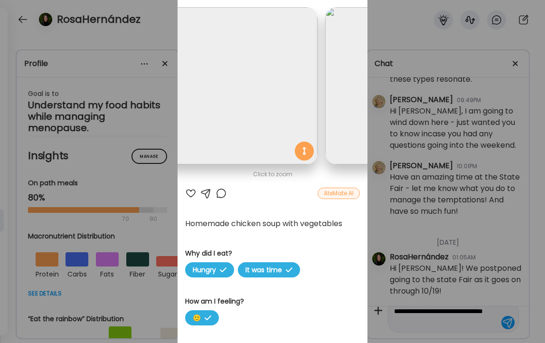
scroll to position [0, 0]
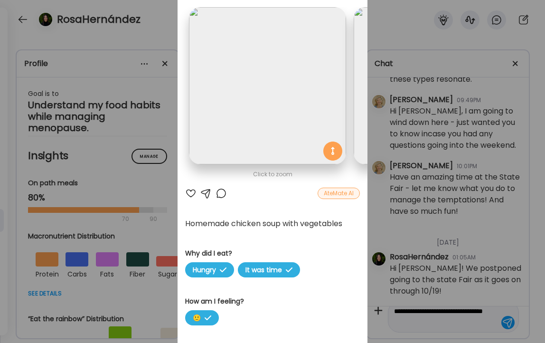
click at [189, 192] on div at bounding box center [190, 193] width 11 height 11
click at [153, 18] on div "Ate Coach Dashboard Wahoo! It’s official Take a moment to set up your Coach Pro…" at bounding box center [272, 171] width 545 height 343
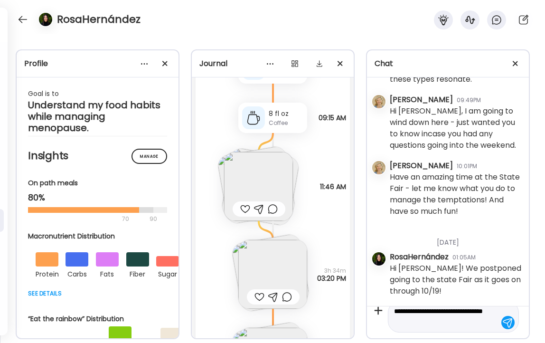
scroll to position [14299, 0]
click at [249, 185] on img at bounding box center [258, 185] width 69 height 69
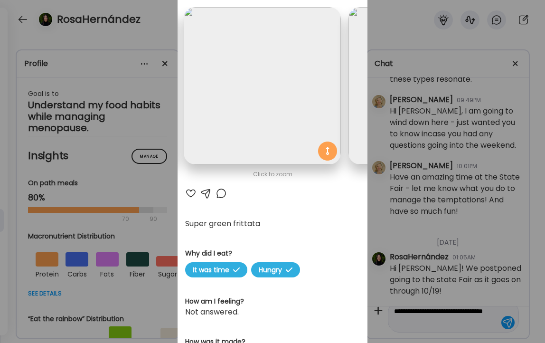
scroll to position [0, 161]
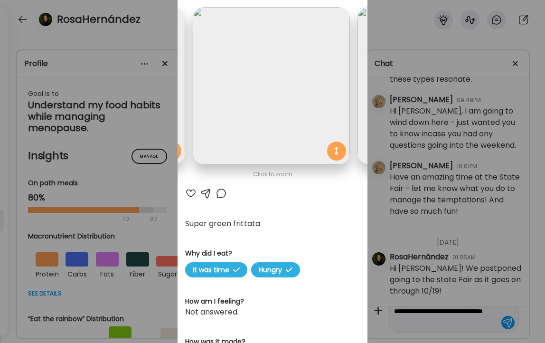
click at [268, 105] on img at bounding box center [271, 85] width 157 height 157
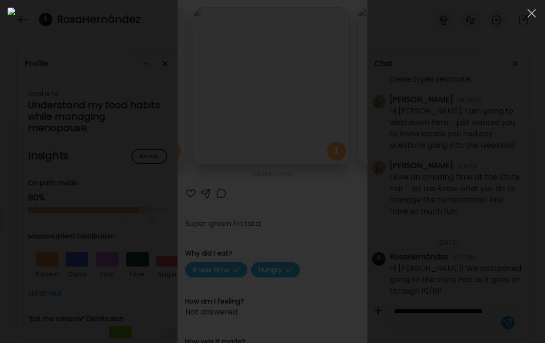
click at [292, 184] on img at bounding box center [273, 172] width 530 height 328
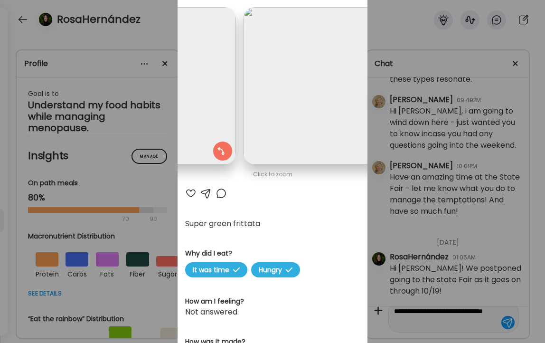
scroll to position [0, 485]
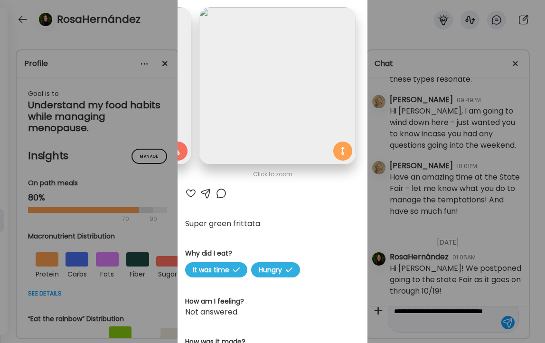
click at [246, 232] on section "Super green frittata Why did I eat? It was time Hungry How am I feeling? Not an…" at bounding box center [272, 328] width 175 height 221
click at [139, 31] on div "Ate Coach Dashboard Wahoo! It’s official Take a moment to set up your Coach Pro…" at bounding box center [272, 171] width 545 height 343
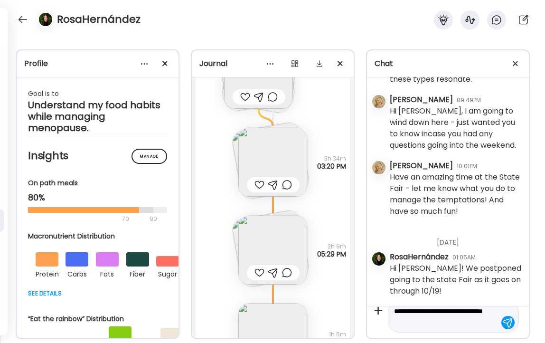
scroll to position [14414, 0]
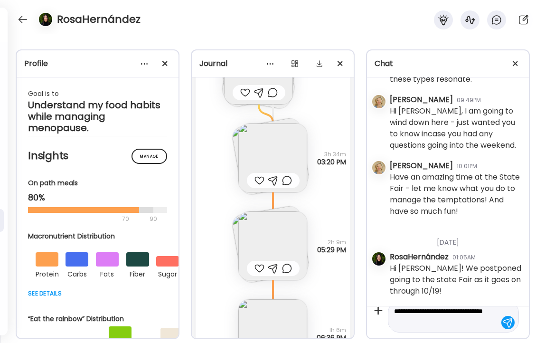
click at [277, 151] on img at bounding box center [272, 157] width 69 height 69
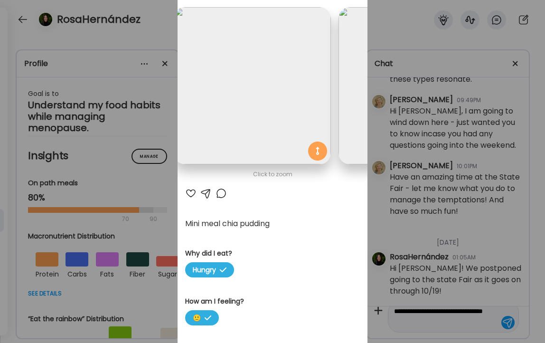
scroll to position [0, 0]
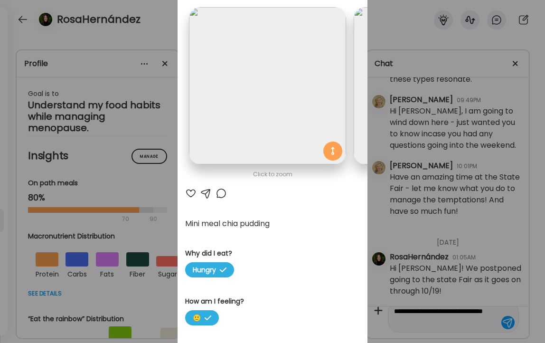
click at [190, 193] on div at bounding box center [190, 193] width 11 height 11
click at [160, 42] on div "Ate Coach Dashboard Wahoo! It’s official Take a moment to set up your Coach Pro…" at bounding box center [272, 171] width 545 height 343
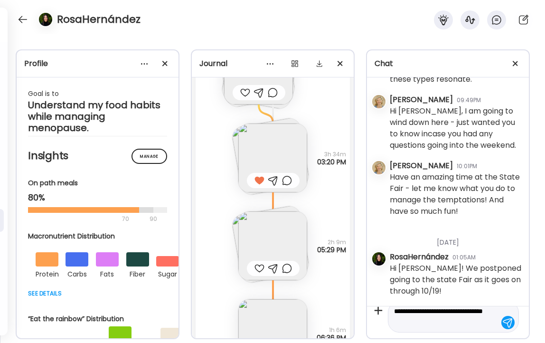
click at [267, 170] on img at bounding box center [272, 157] width 69 height 69
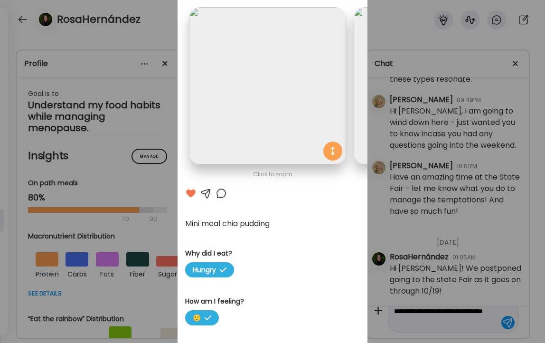
scroll to position [0, 155]
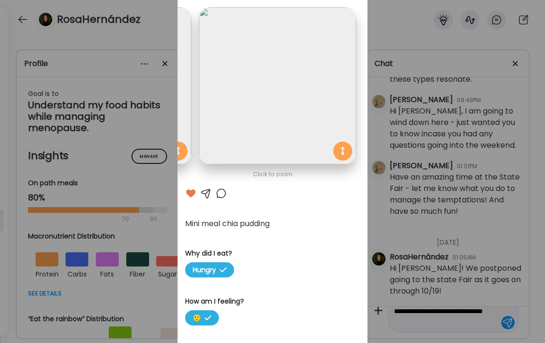
click at [219, 195] on div at bounding box center [221, 193] width 11 height 11
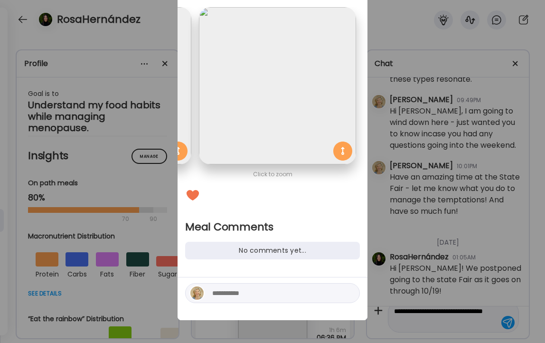
click at [242, 288] on textarea at bounding box center [276, 292] width 128 height 11
type textarea "**********"
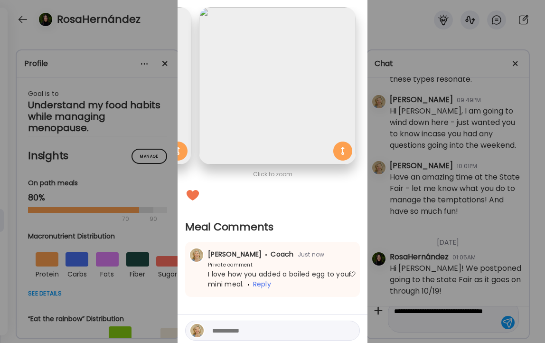
click at [161, 34] on div "Ate Coach Dashboard Wahoo! It’s official Take a moment to set up your Coach Pro…" at bounding box center [272, 171] width 545 height 343
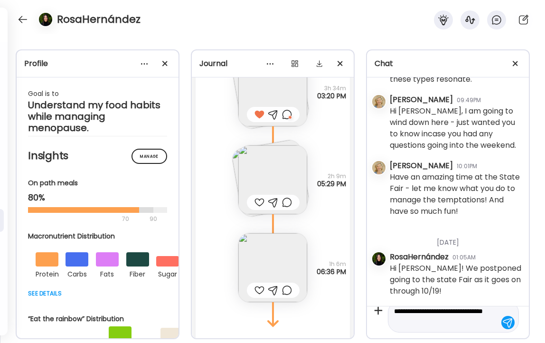
scroll to position [14481, 0]
click at [262, 172] on img at bounding box center [272, 179] width 69 height 69
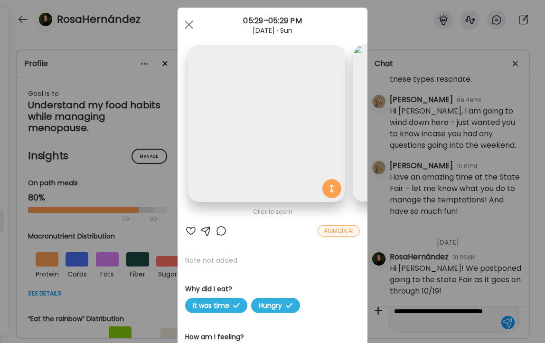
scroll to position [0, 0]
click at [243, 129] on img at bounding box center [267, 123] width 157 height 157
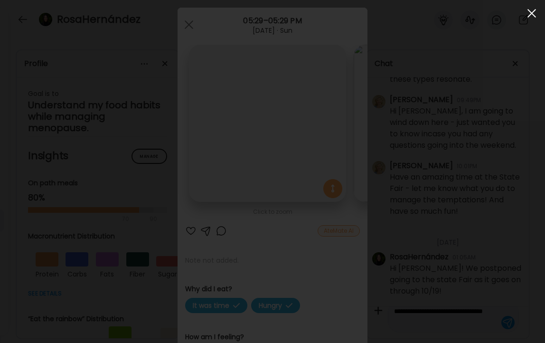
click at [531, 13] on span at bounding box center [532, 13] width 9 height 9
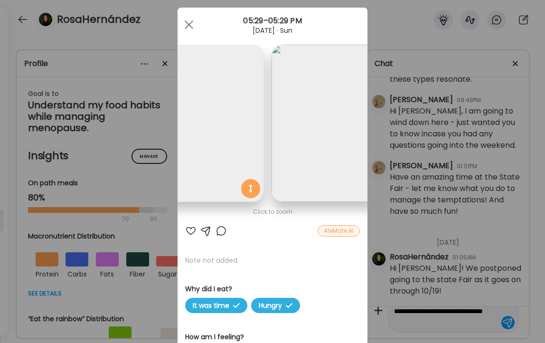
scroll to position [0, 155]
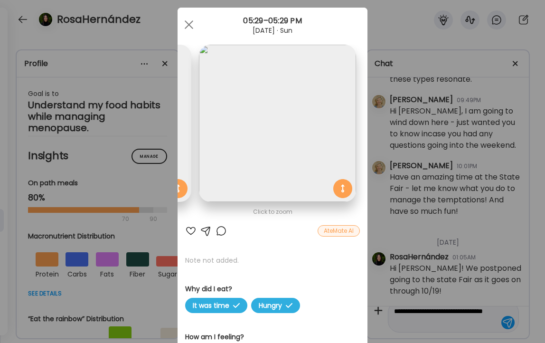
click at [271, 137] on img at bounding box center [277, 123] width 157 height 157
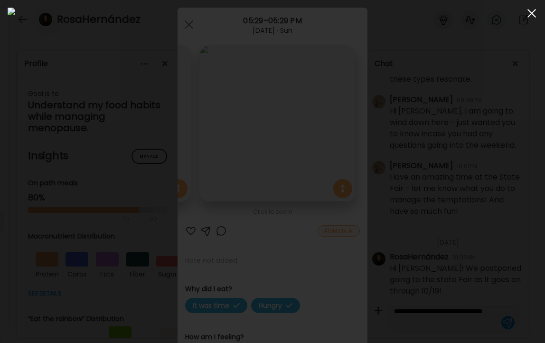
click at [532, 11] on div at bounding box center [531, 13] width 19 height 19
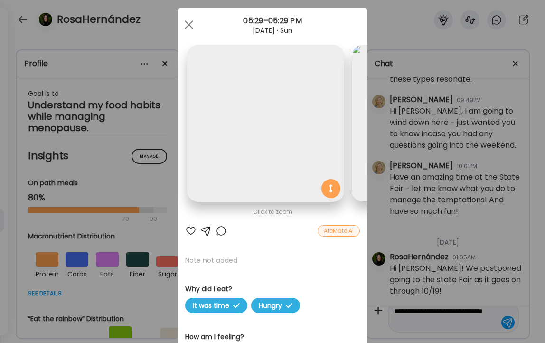
scroll to position [0, 0]
click at [190, 230] on div at bounding box center [190, 230] width 11 height 11
click at [145, 22] on div "Ate Coach Dashboard Wahoo! It’s official Take a moment to set up your Coach Pro…" at bounding box center [272, 171] width 545 height 343
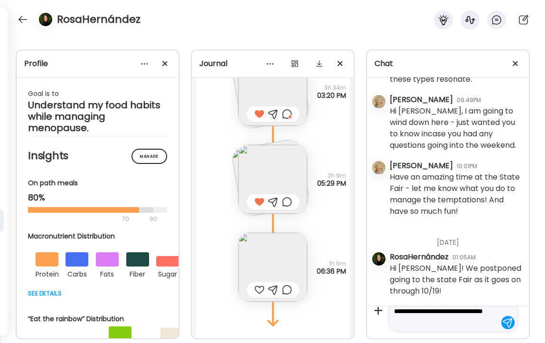
scroll to position [14524, 0]
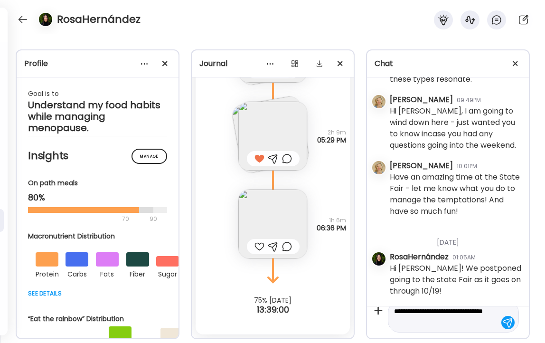
click at [268, 217] on img at bounding box center [272, 223] width 69 height 69
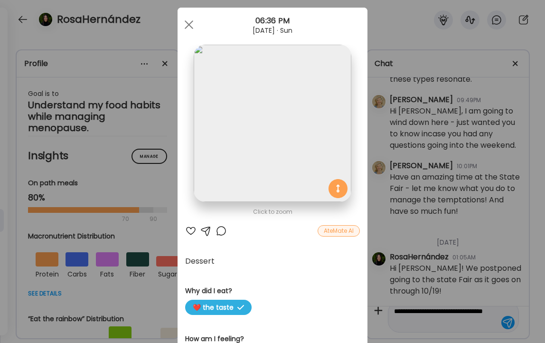
click at [151, 19] on div "Ate Coach Dashboard Wahoo! It’s official Take a moment to set up your Coach Pro…" at bounding box center [272, 171] width 545 height 343
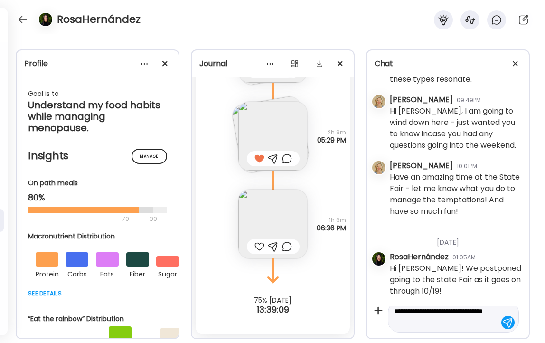
click at [235, 122] on img at bounding box center [271, 135] width 80 height 80
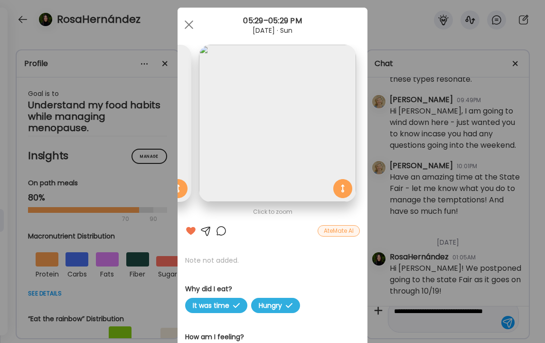
scroll to position [0, 0]
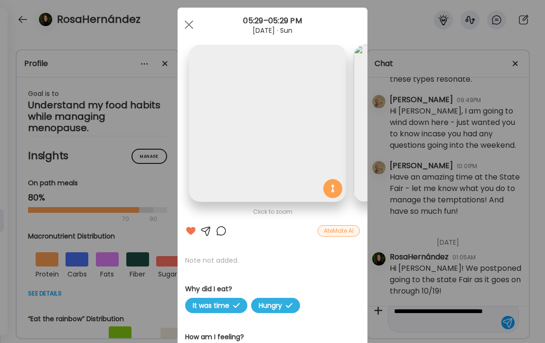
click at [234, 122] on img at bounding box center [267, 123] width 157 height 157
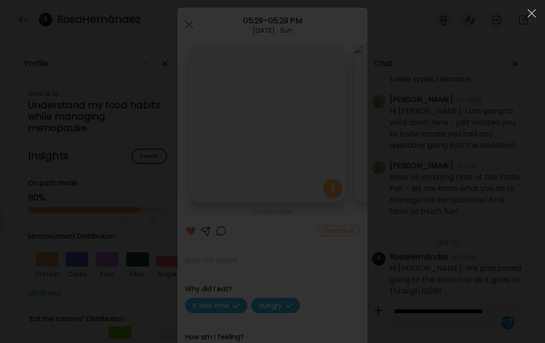
click at [399, 112] on div at bounding box center [273, 172] width 530 height 328
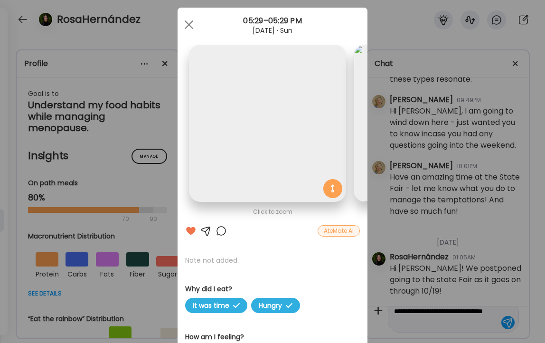
click at [224, 230] on div at bounding box center [221, 230] width 11 height 11
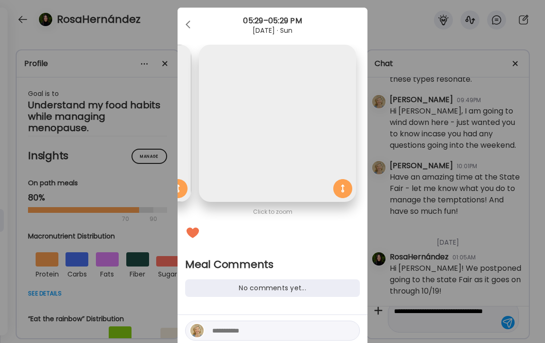
click at [257, 331] on textarea at bounding box center [276, 330] width 128 height 11
type textarea "**********"
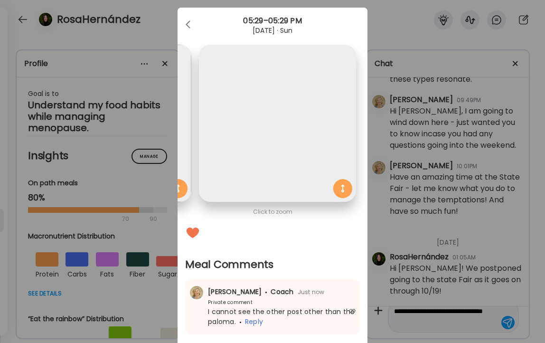
click at [163, 25] on div "Ate Coach Dashboard Wahoo! It’s official Take a moment to set up your Coach Pro…" at bounding box center [272, 171] width 545 height 343
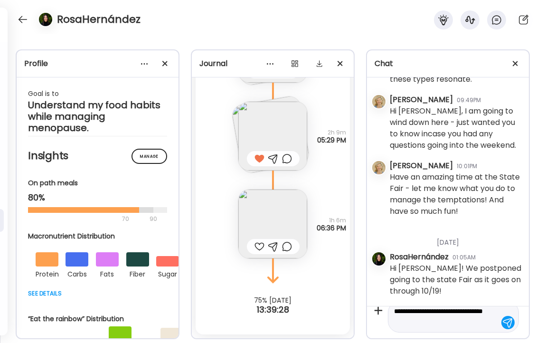
click at [272, 229] on img at bounding box center [272, 223] width 69 height 69
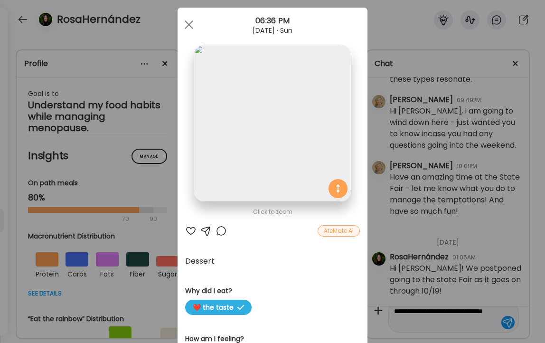
click at [223, 232] on div at bounding box center [221, 230] width 11 height 11
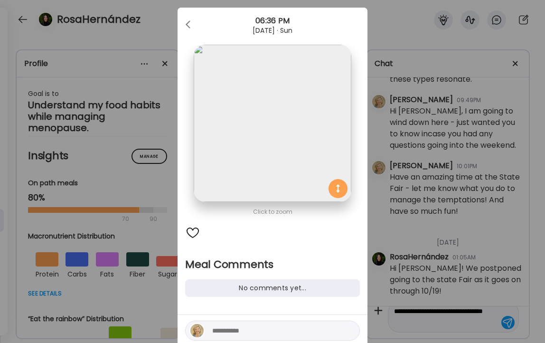
click at [256, 331] on textarea at bounding box center [276, 330] width 128 height 11
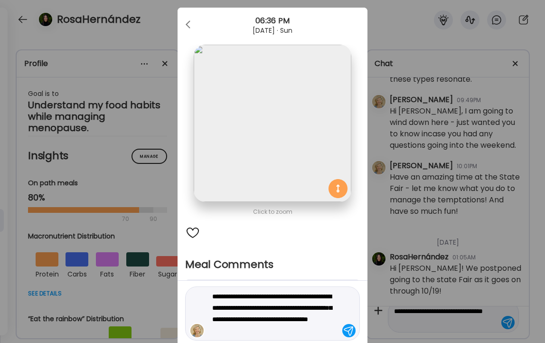
click at [256, 318] on textarea "**********" at bounding box center [276, 314] width 128 height 46
type textarea "**********"
click at [350, 327] on div at bounding box center [348, 330] width 13 height 13
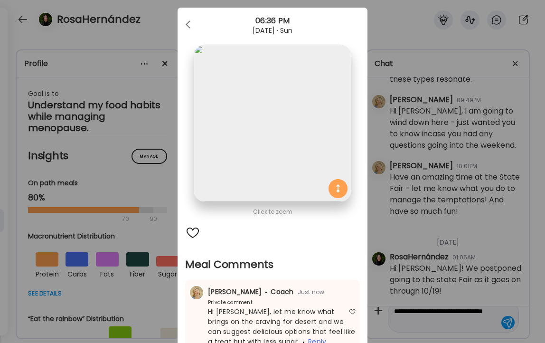
click at [152, 21] on div "Ate Coach Dashboard Wahoo! It’s official Take a moment to set up your Coach Pro…" at bounding box center [272, 171] width 545 height 343
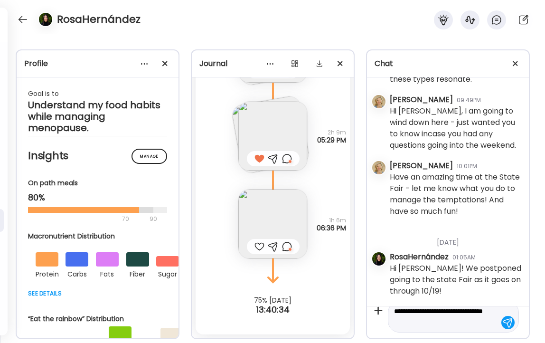
click at [437, 323] on textarea "**********" at bounding box center [445, 316] width 102 height 23
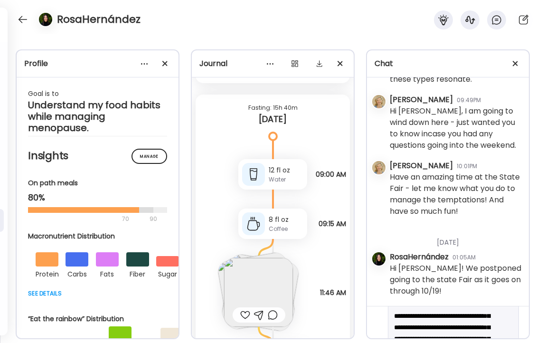
scroll to position [29, 0]
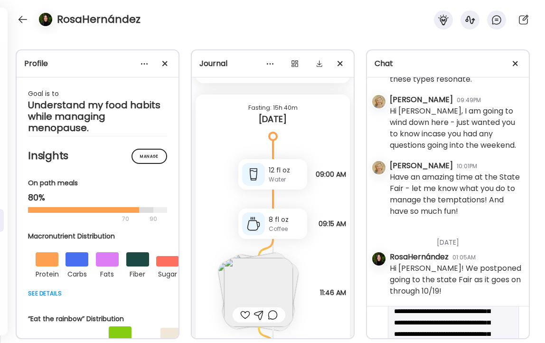
scroll to position [45, 0]
click at [485, 312] on textarea "**********" at bounding box center [445, 345] width 102 height 148
click at [466, 311] on textarea "**********" at bounding box center [445, 334] width 102 height 148
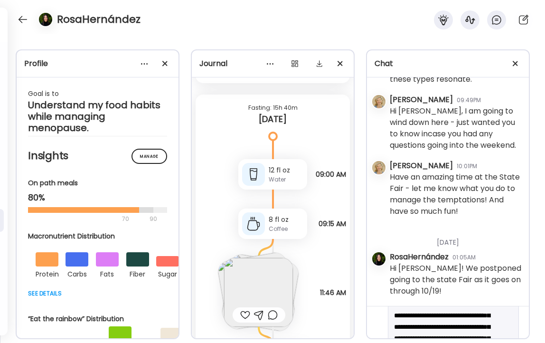
scroll to position [66, 0]
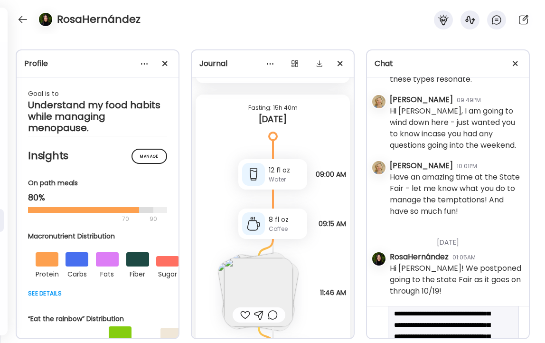
click at [394, 325] on textarea "**********" at bounding box center [445, 325] width 102 height 148
click at [482, 324] on textarea "**********" at bounding box center [445, 325] width 102 height 148
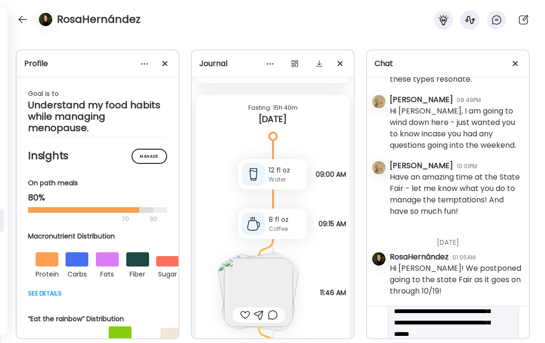
scroll to position [79, 0]
click at [457, 310] on textarea "**********" at bounding box center [445, 305] width 102 height 137
click at [470, 310] on textarea "**********" at bounding box center [445, 305] width 102 height 137
click at [424, 333] on textarea "**********" at bounding box center [445, 305] width 102 height 137
click at [435, 323] on textarea "**********" at bounding box center [445, 299] width 102 height 125
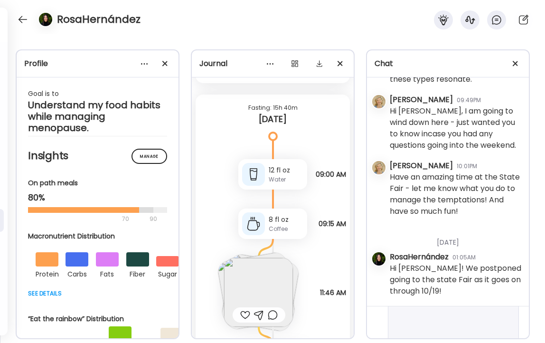
scroll to position [88, 0]
click at [433, 321] on textarea "**********" at bounding box center [445, 290] width 102 height 125
click at [447, 322] on textarea "**********" at bounding box center [445, 254] width 102 height 148
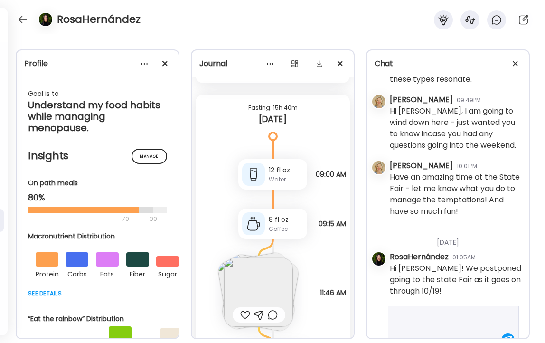
scroll to position [129, 0]
click at [461, 317] on textarea "**********" at bounding box center [445, 268] width 102 height 160
click at [445, 324] on textarea "**********" at bounding box center [445, 249] width 102 height 160
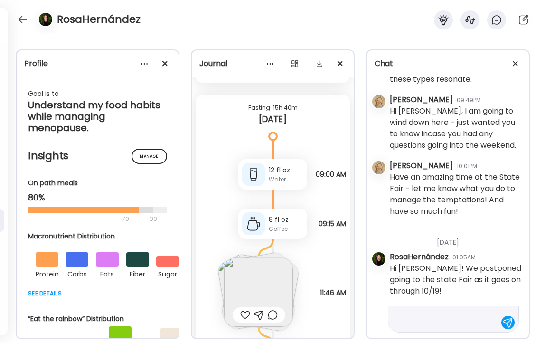
type textarea "**********"
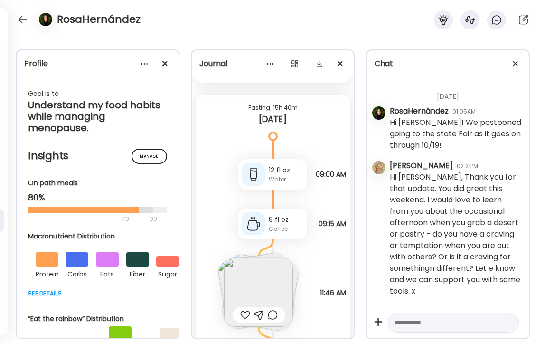
scroll to position [9956, 0]
click at [429, 318] on textarea at bounding box center [445, 322] width 102 height 11
type textarea "*"
type textarea "**********"
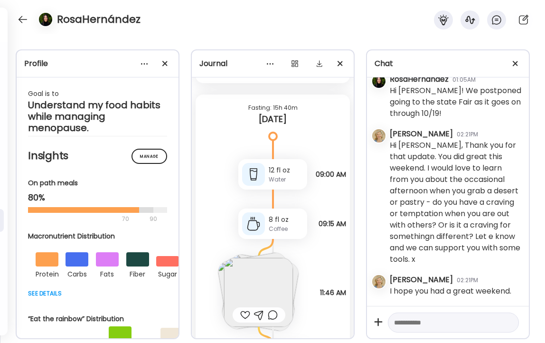
scroll to position [9988, 0]
click at [26, 17] on div at bounding box center [22, 19] width 15 height 15
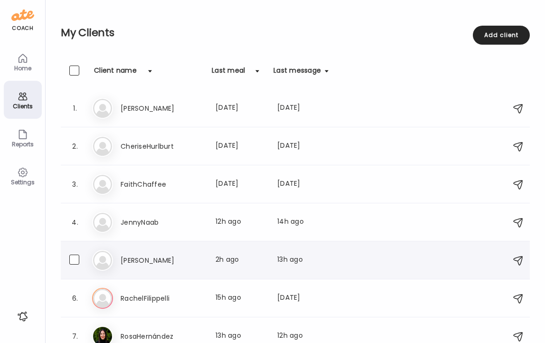
scroll to position [11, 0]
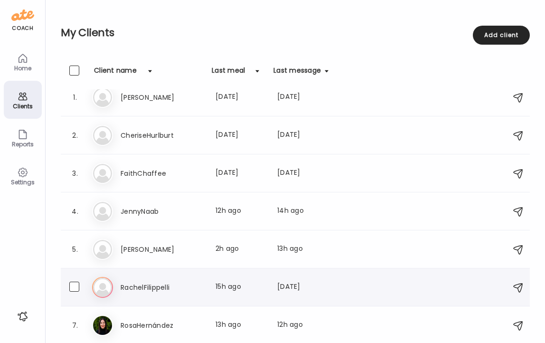
click at [153, 287] on h3 "RachelFilippelli" at bounding box center [163, 287] width 84 height 11
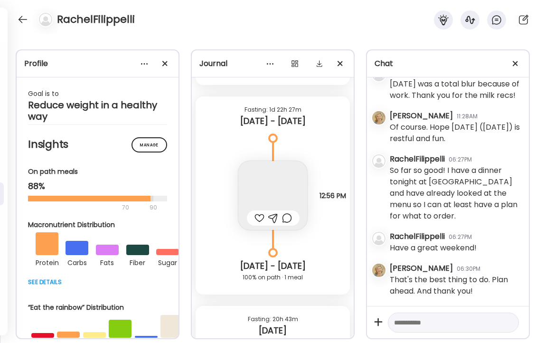
scroll to position [13572, 0]
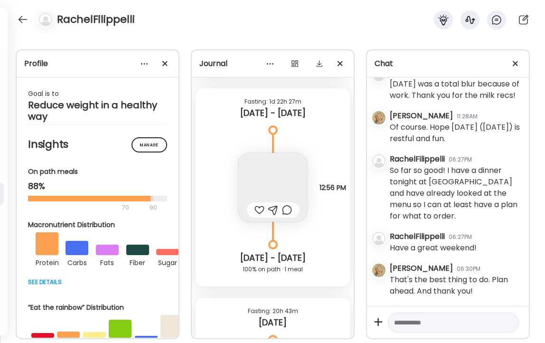
click at [276, 172] on img at bounding box center [272, 187] width 69 height 69
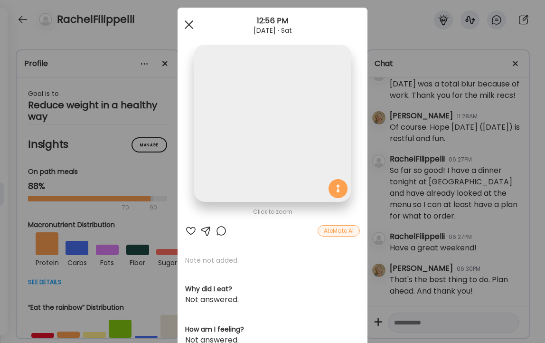
click at [190, 21] on div at bounding box center [189, 24] width 19 height 19
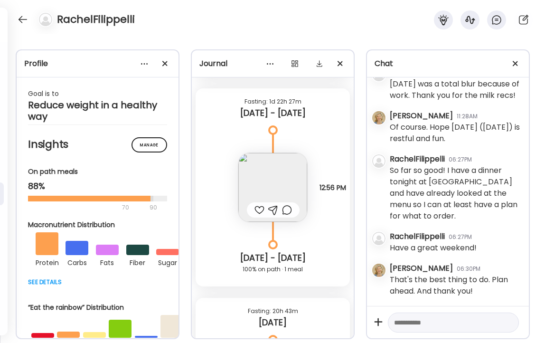
click at [260, 181] on img at bounding box center [272, 187] width 69 height 69
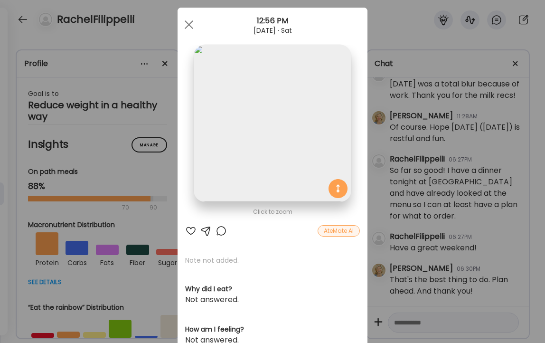
click at [190, 230] on div at bounding box center [190, 230] width 11 height 11
click at [188, 24] on span at bounding box center [189, 24] width 9 height 9
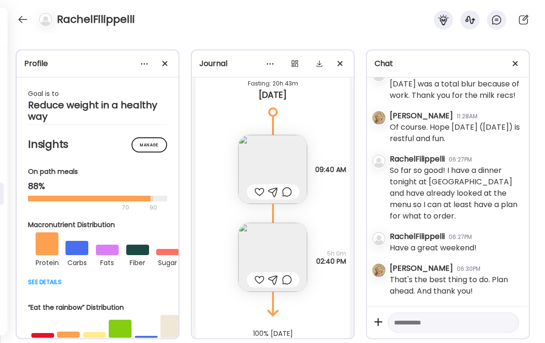
scroll to position [13813, 0]
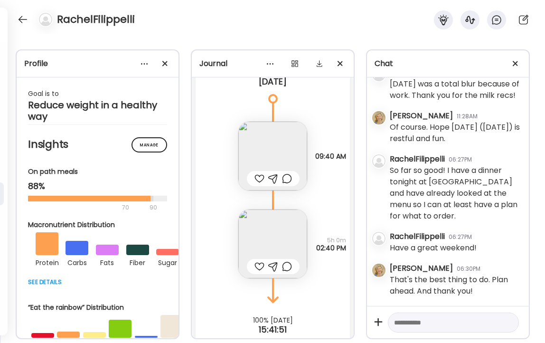
click at [260, 177] on div at bounding box center [260, 178] width 10 height 11
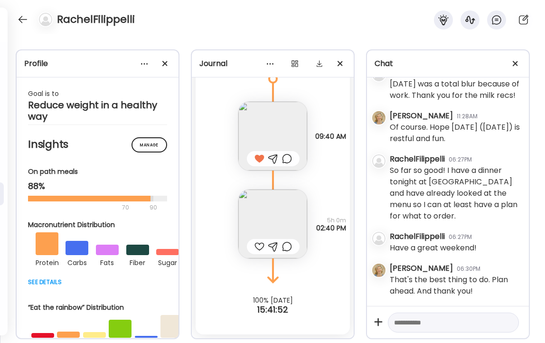
click at [258, 246] on div at bounding box center [260, 246] width 10 height 11
click at [414, 317] on textarea at bounding box center [445, 322] width 102 height 11
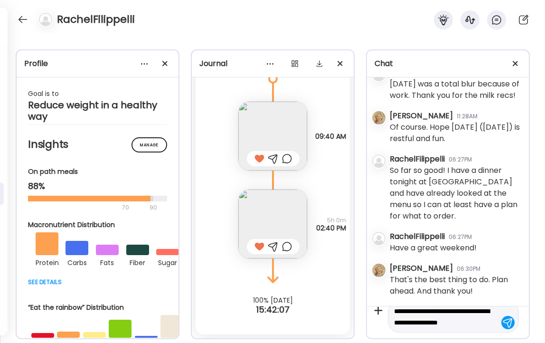
scroll to position [22, 0]
type textarea "**********"
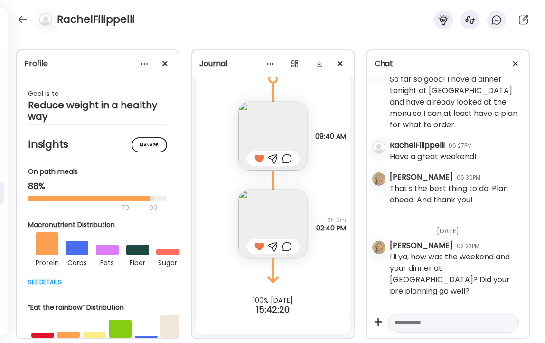
scroll to position [38589, 0]
click at [22, 19] on div at bounding box center [22, 19] width 15 height 15
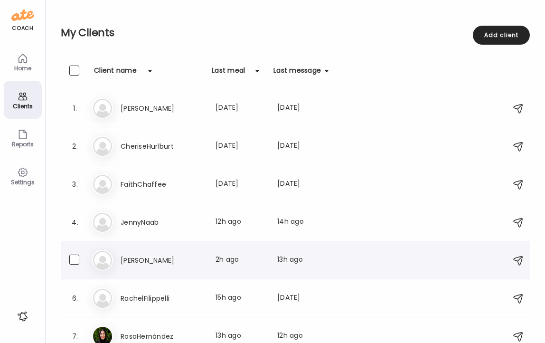
scroll to position [11, 0]
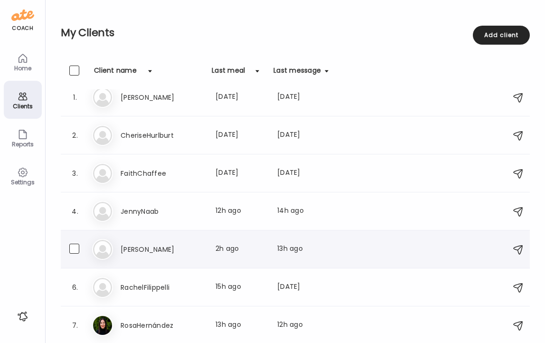
click at [152, 251] on h3 "[PERSON_NAME]" at bounding box center [163, 249] width 84 height 11
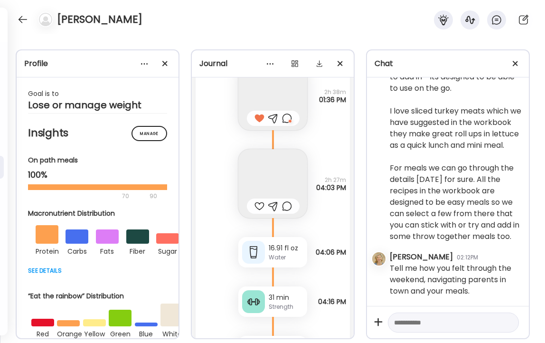
scroll to position [21806, 0]
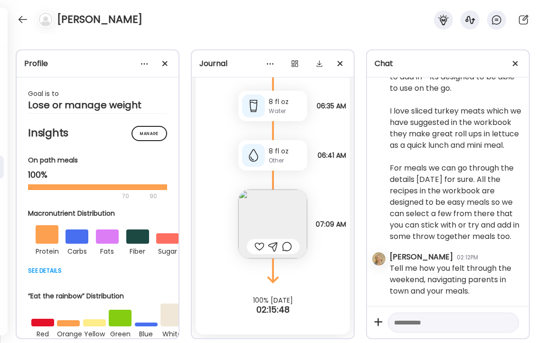
click at [267, 222] on img at bounding box center [272, 223] width 69 height 69
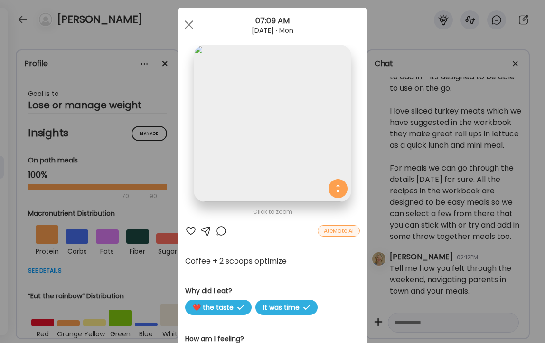
click at [189, 230] on div at bounding box center [190, 230] width 11 height 11
click at [189, 26] on div at bounding box center [189, 24] width 19 height 19
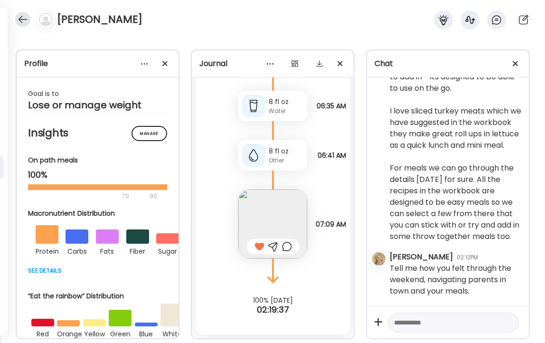
click at [16, 20] on div at bounding box center [22, 19] width 15 height 15
